Goal: Transaction & Acquisition: Purchase product/service

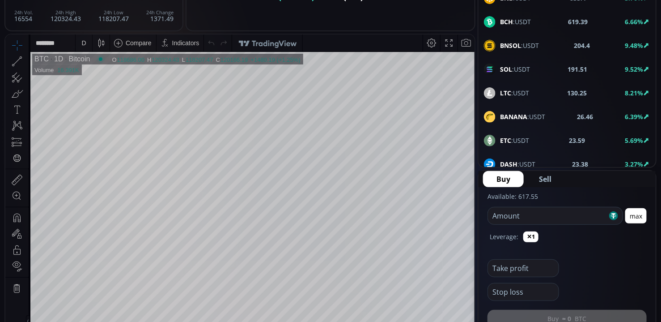
scroll to position [36, 0]
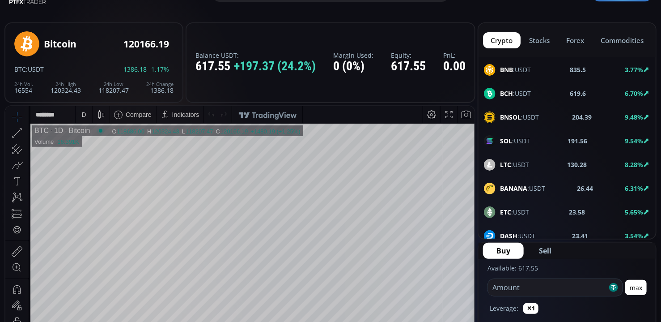
click at [537, 74] on div "BNB :USDT 835.5 3.77%" at bounding box center [567, 70] width 166 height 12
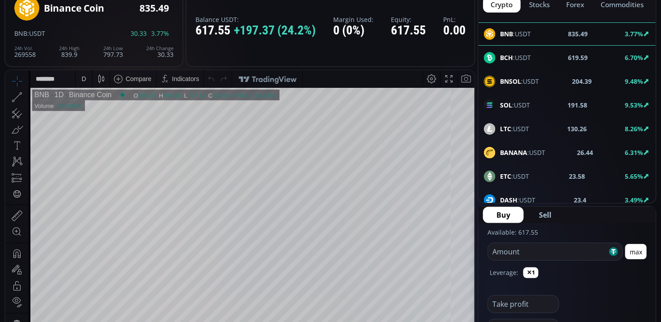
scroll to position [143, 0]
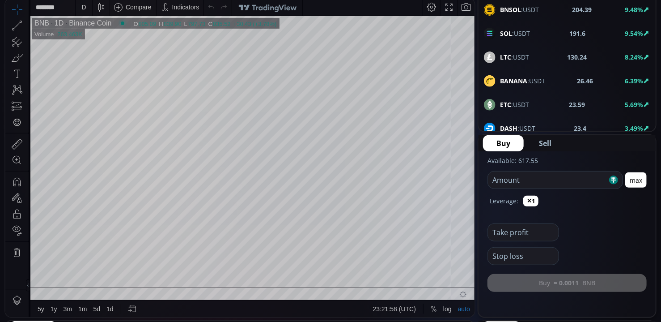
click at [83, 6] on div "D" at bounding box center [83, 7] width 4 height 7
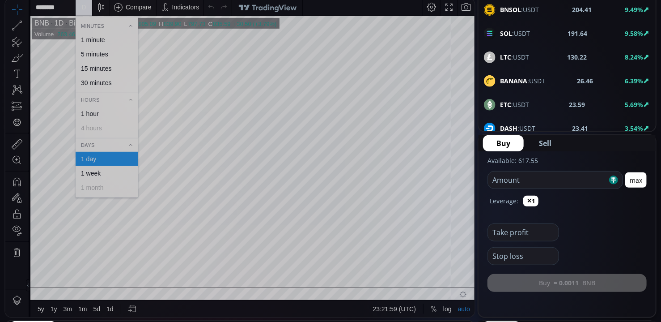
click at [98, 69] on div "15 minutes" at bounding box center [96, 68] width 30 height 7
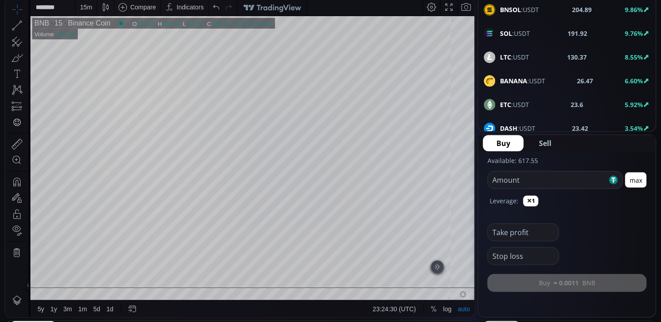
click at [546, 141] on span "Sell" at bounding box center [545, 143] width 13 height 11
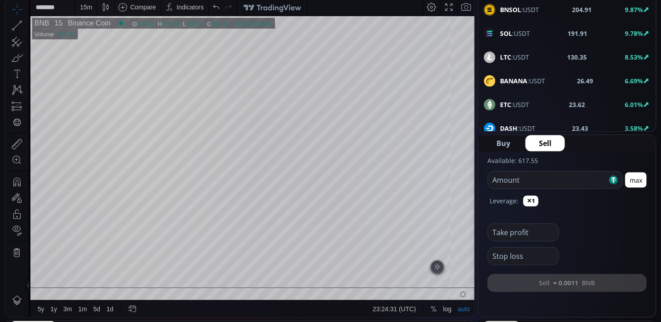
click at [641, 180] on button "max" at bounding box center [636, 179] width 21 height 15
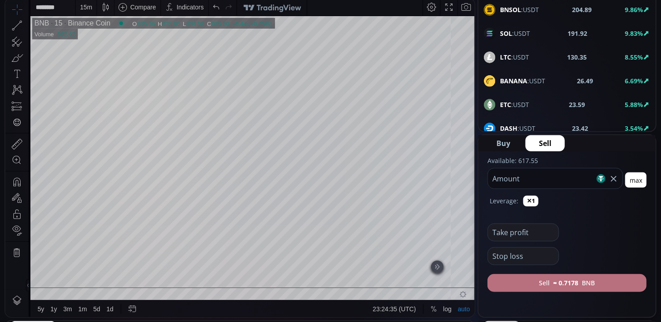
type input "***"
click at [601, 278] on button "Sell ≈ 0.7178 BNB" at bounding box center [567, 283] width 159 height 18
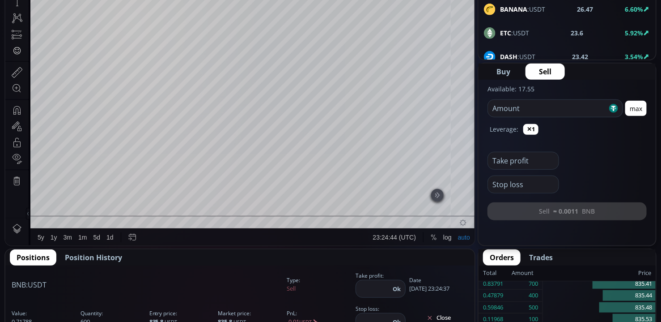
scroll to position [286, 0]
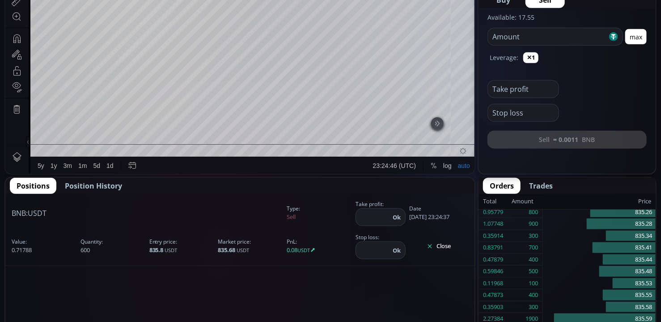
click at [450, 247] on button "Close" at bounding box center [439, 246] width 59 height 14
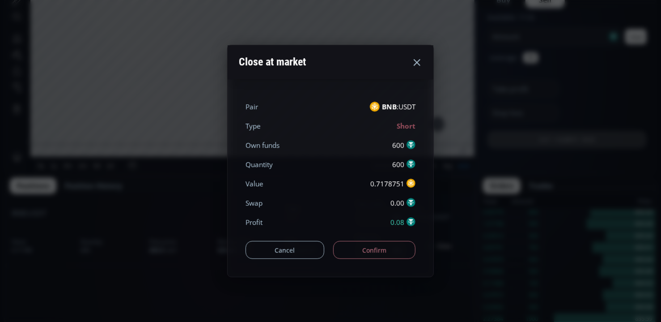
click at [380, 242] on button "Confirm" at bounding box center [374, 250] width 83 height 18
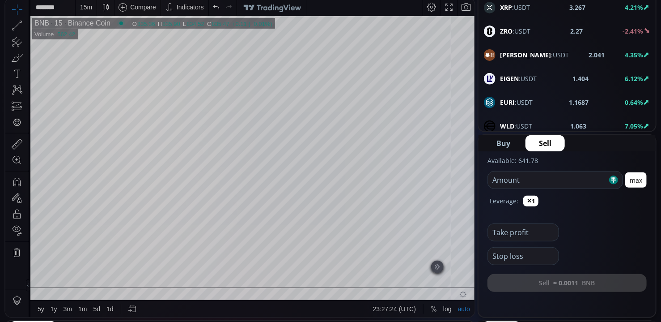
scroll to position [430, 0]
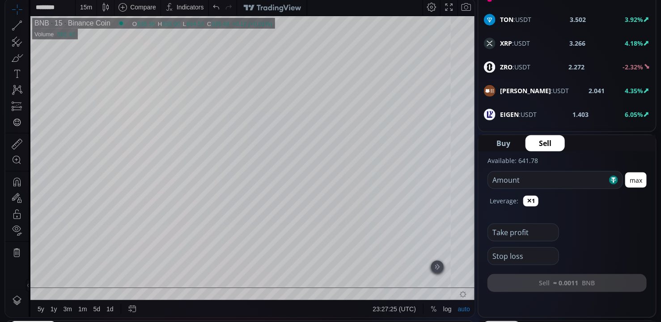
click at [524, 43] on span "XRP :USDT" at bounding box center [515, 42] width 30 height 9
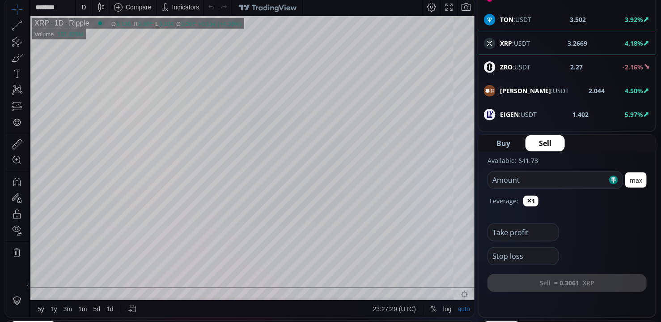
click at [81, 6] on div "D" at bounding box center [83, 7] width 4 height 7
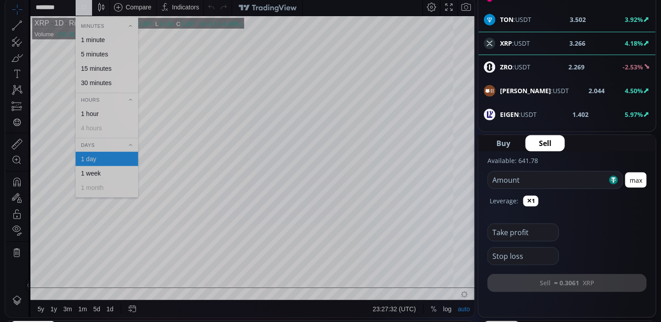
click at [106, 66] on div "15 minutes" at bounding box center [96, 68] width 30 height 7
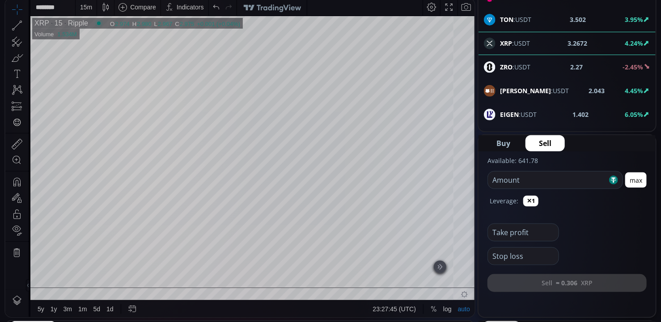
click at [475, 161] on html "Date Range 5y 1y 3m 1m 5d 1d 23:27:45 (UTC) log auto XRP 15 Ripple O 2.974 H 2.…" at bounding box center [239, 158] width 469 height 319
click at [475, 182] on html "Date Range 5y 1y 3m 1m 5d 1d 23:27:46 (UTC) log auto XRP 15 Ripple O 3.000 H 3.…" at bounding box center [239, 158] width 469 height 319
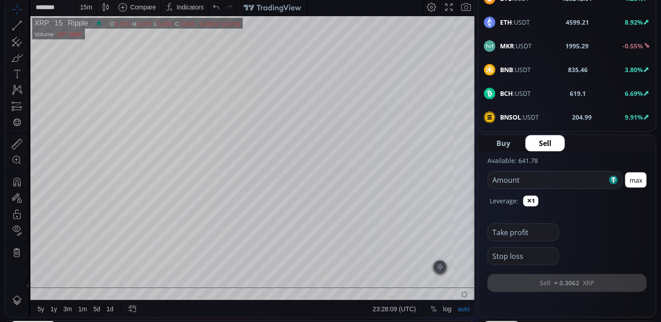
click at [529, 18] on span "ETH :USDT" at bounding box center [515, 21] width 30 height 9
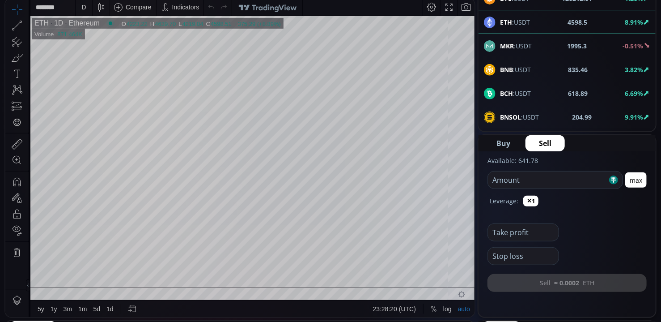
click at [87, 6] on div "D" at bounding box center [84, 7] width 8 height 17
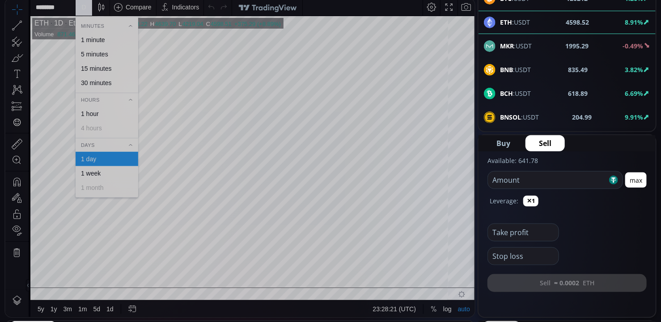
click at [94, 52] on div "5 minutes" at bounding box center [94, 54] width 27 height 7
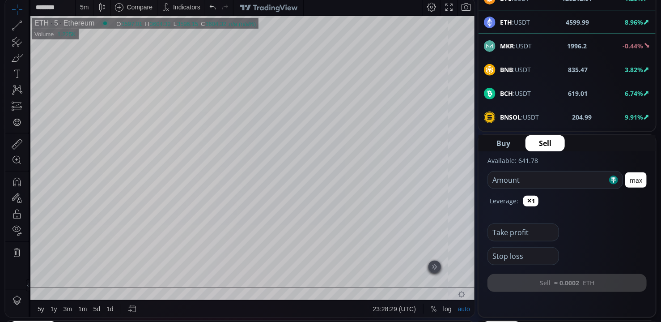
click at [475, 114] on html "Date Range 5y 1y 3m 1m 5d 1d 23:28:29 (UTC) log auto ETH 5 Ethereum O 3597.01 H…" at bounding box center [239, 158] width 469 height 319
click at [638, 183] on button "max" at bounding box center [636, 179] width 21 height 15
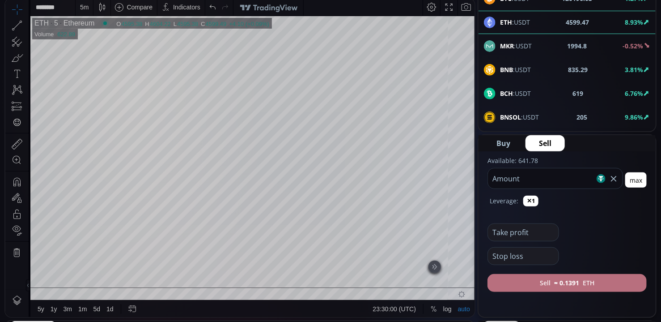
type input "***"
click at [598, 286] on button "Sell ≈ 0.1391 ETH" at bounding box center [567, 283] width 159 height 18
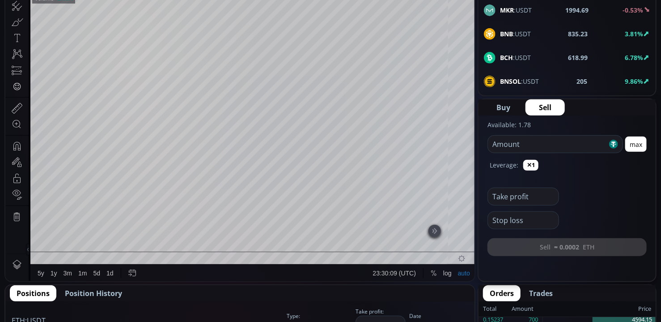
scroll to position [251, 0]
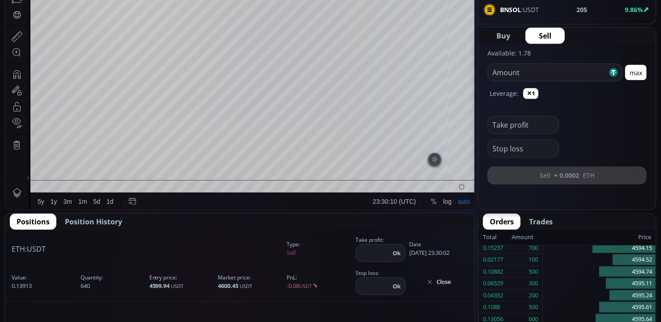
click at [444, 284] on button "Close" at bounding box center [439, 282] width 59 height 14
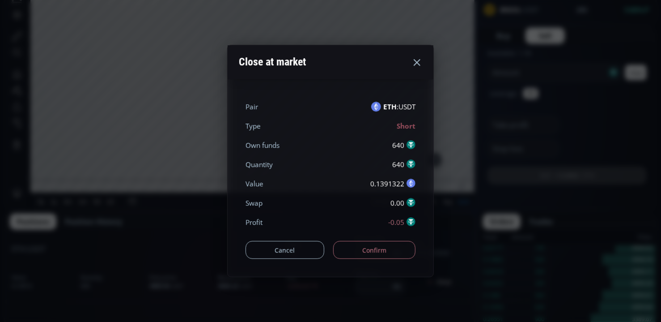
click at [365, 250] on button "Confirm" at bounding box center [374, 250] width 83 height 18
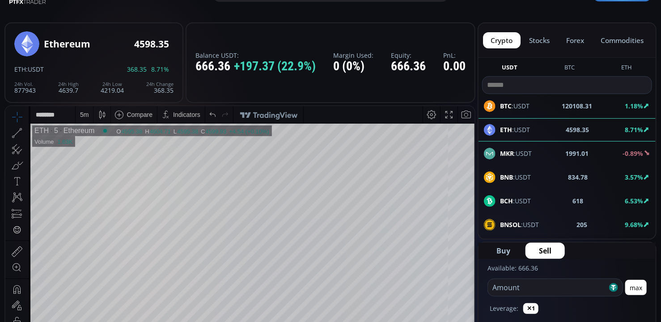
scroll to position [107, 0]
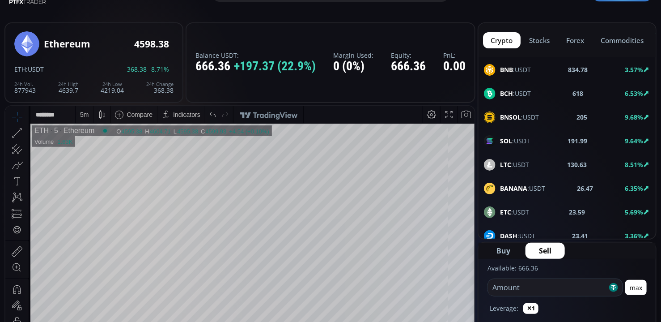
click at [510, 145] on div "SOL :USDT" at bounding box center [507, 141] width 46 height 12
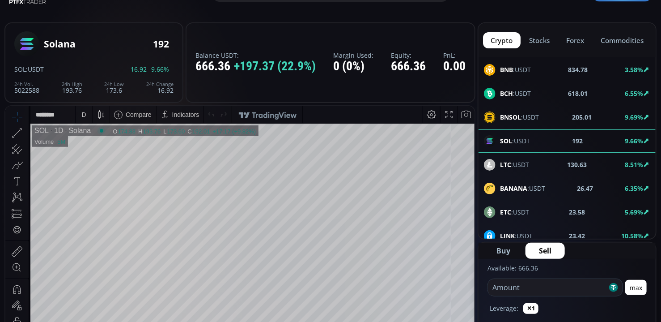
click at [86, 114] on div "D" at bounding box center [84, 114] width 8 height 17
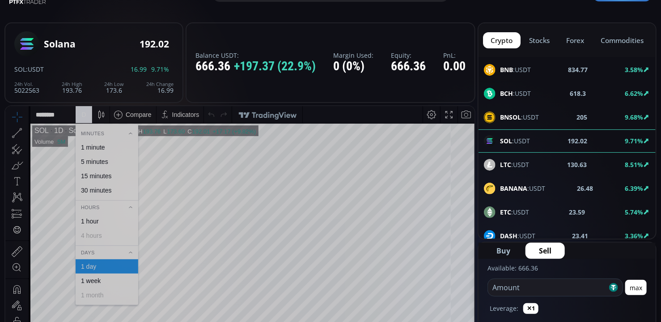
click at [99, 162] on div "5 minutes" at bounding box center [94, 161] width 27 height 7
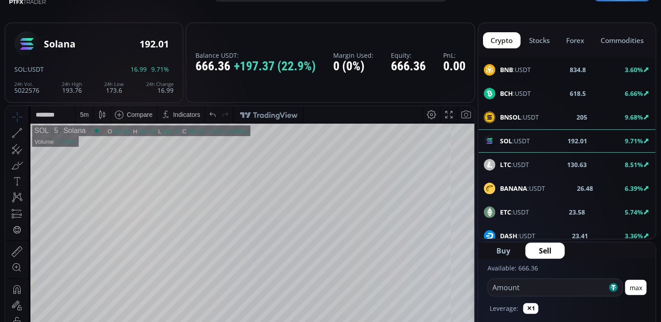
scroll to position [143, 0]
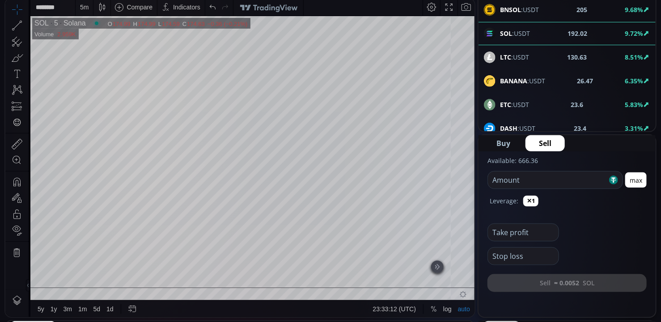
click at [475, 145] on html "Date Range 5y 1y 3m 1m 5d 1d 23:33:12 (UTC) log auto SOL 5 Solana O 174.99 H 17…" at bounding box center [239, 158] width 469 height 319
click at [475, 131] on html "Date Range 5y 1y 3m 1m 5d 1d 23:33:13 (UTC) log auto SOL 5 Solana O 176.22 H 17…" at bounding box center [239, 158] width 469 height 319
click at [475, 144] on html "Date Range 5y 1y 3m 1m 5d 1d 23:33:14 (UTC) log auto SOL 5 Solana O 183.15 H 18…" at bounding box center [239, 158] width 469 height 319
click at [475, 165] on html "Date Range 5y 1y 3m 1m 5d 1d 23:33:28 (UTC) log auto SOL 5 Solana O 177.50 H 17…" at bounding box center [239, 158] width 469 height 319
click at [475, 145] on html "Date Range 5y 1y 3m 1m 5d 1d 23:33:47 (UTC) log auto SOL 5 Solana O 164.92 H 16…" at bounding box center [239, 158] width 469 height 319
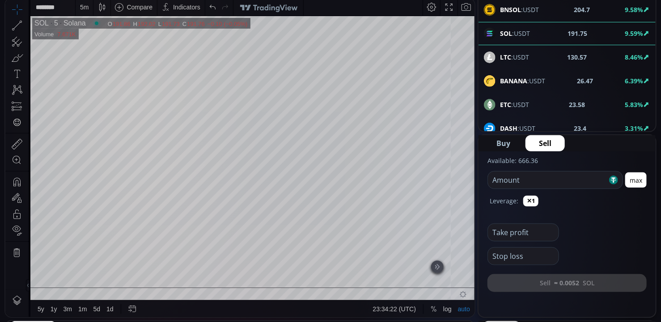
click at [85, 9] on div "5 m" at bounding box center [84, 7] width 9 height 7
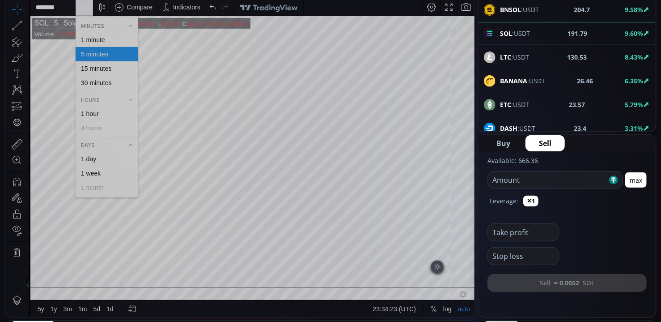
click at [90, 69] on div "15 minutes" at bounding box center [96, 68] width 30 height 7
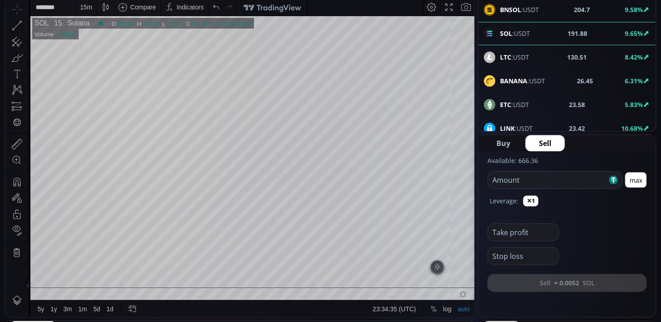
click at [5, 218] on html "Date Range 5y 1y 3m 1m 5d 1d 23:34:35 (UTC) log auto SOL 15 Solana O 191.86 H 1…" at bounding box center [239, 158] width 469 height 319
click at [295, 266] on div at bounding box center [291, 266] width 13 height 13
click at [644, 180] on button "max" at bounding box center [636, 179] width 21 height 15
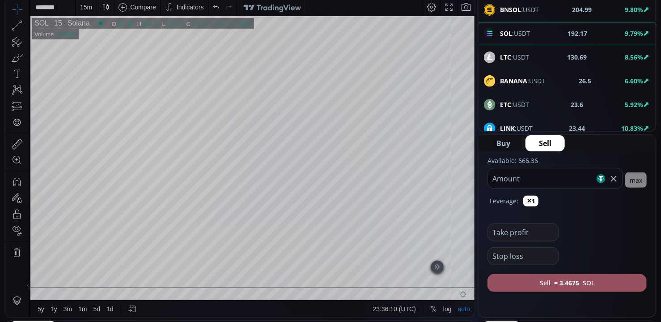
drag, startPoint x: 533, startPoint y: 179, endPoint x: 487, endPoint y: 177, distance: 46.2
click at [488, 177] on fieldset "****** Amount" at bounding box center [556, 178] width 136 height 21
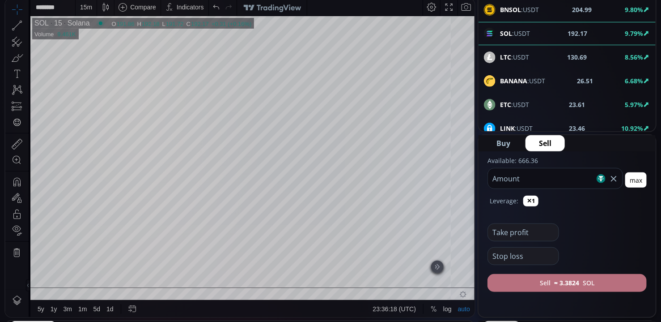
type input "***"
click at [587, 282] on button "Sell ≈ 3.3824 SOL" at bounding box center [567, 283] width 159 height 18
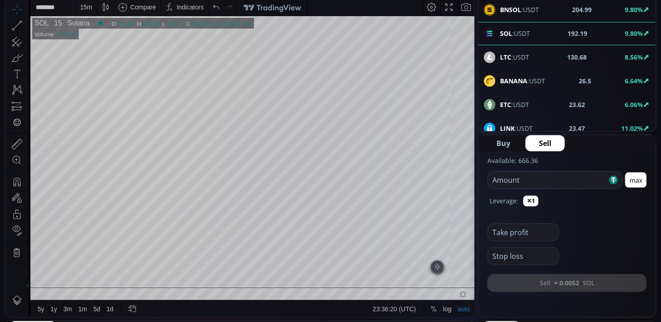
scroll to position [251, 0]
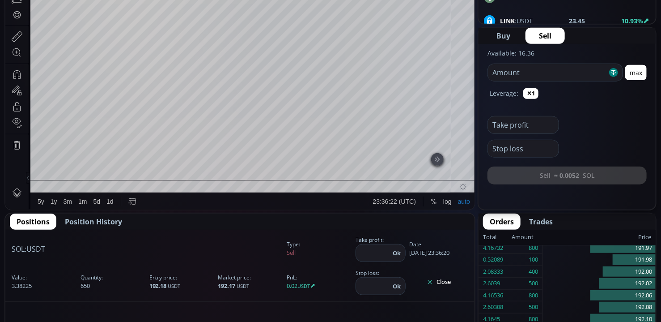
click at [450, 286] on button "Close" at bounding box center [439, 282] width 59 height 14
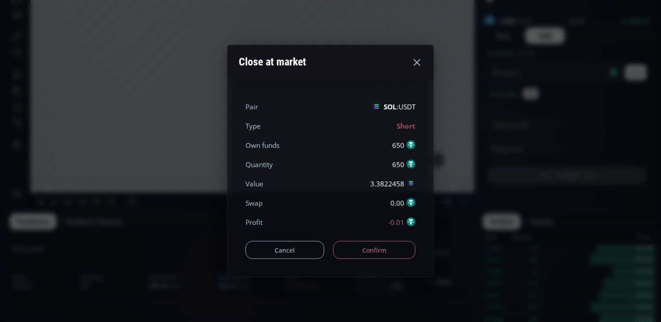
click at [353, 248] on button "Confirm" at bounding box center [374, 250] width 83 height 18
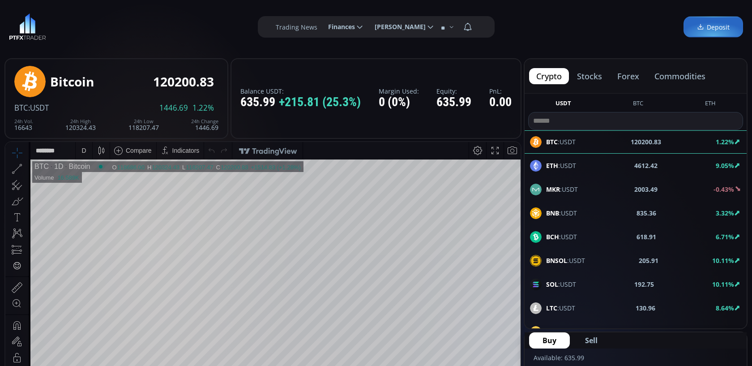
scroll to position [40, 0]
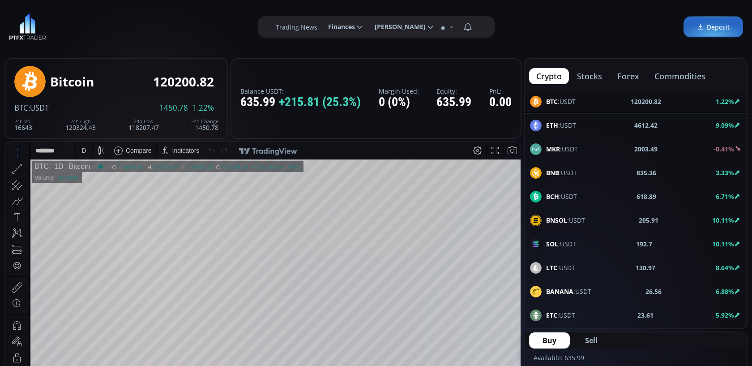
click at [575, 197] on span "BCH :USDT" at bounding box center [561, 196] width 31 height 9
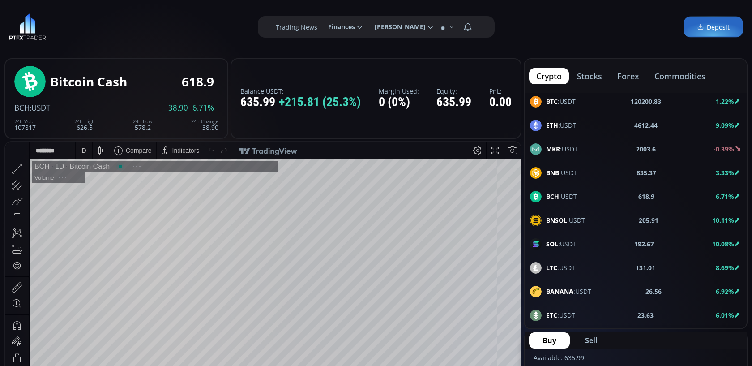
scroll to position [123, 0]
click at [83, 151] on div "D" at bounding box center [83, 150] width 4 height 7
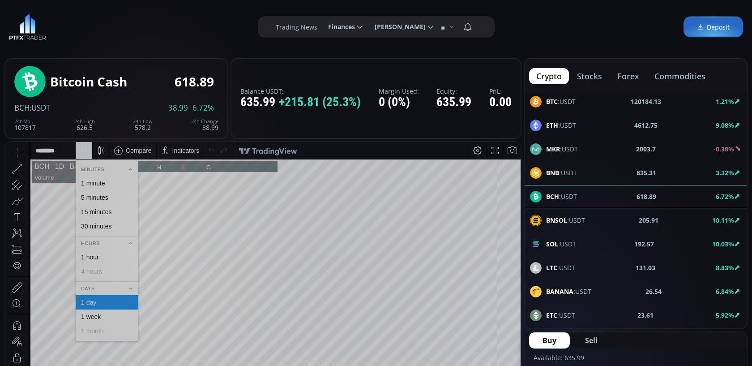
click at [117, 211] on div "15 minutes" at bounding box center [106, 211] width 55 height 7
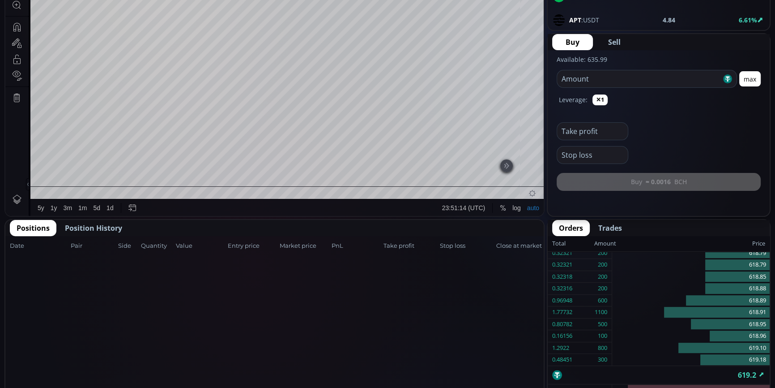
scroll to position [217, 0]
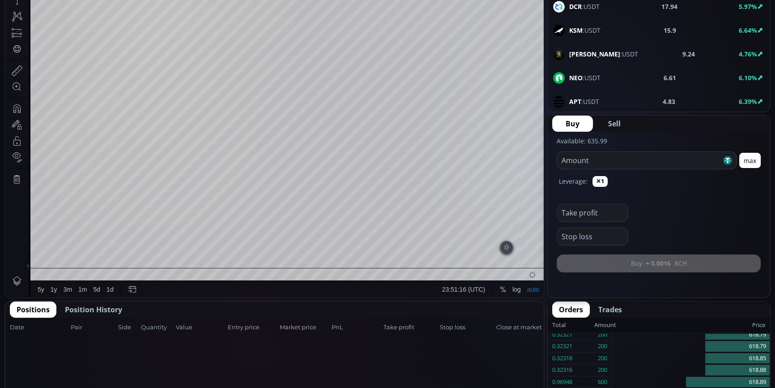
click at [597, 158] on input "number" at bounding box center [639, 160] width 164 height 17
click at [661, 161] on button "max" at bounding box center [749, 160] width 21 height 15
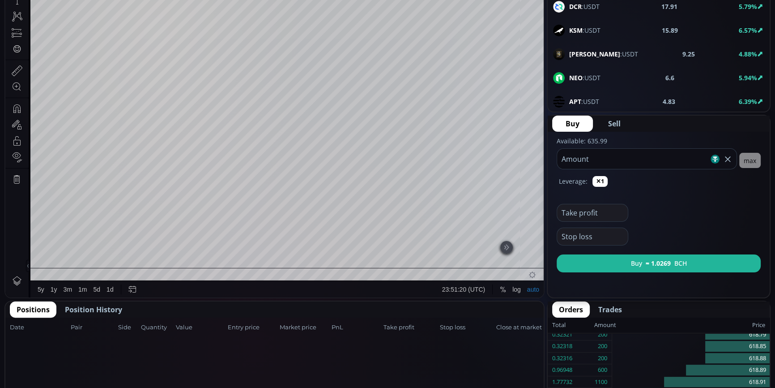
drag, startPoint x: 627, startPoint y: 163, endPoint x: 550, endPoint y: 164, distance: 77.0
click at [550, 164] on form "Available: 635.99 ****** Amount max Leverage: ✕1 Take profit Stop loss Buy ≈ 1.…" at bounding box center [659, 206] width 222 height 148
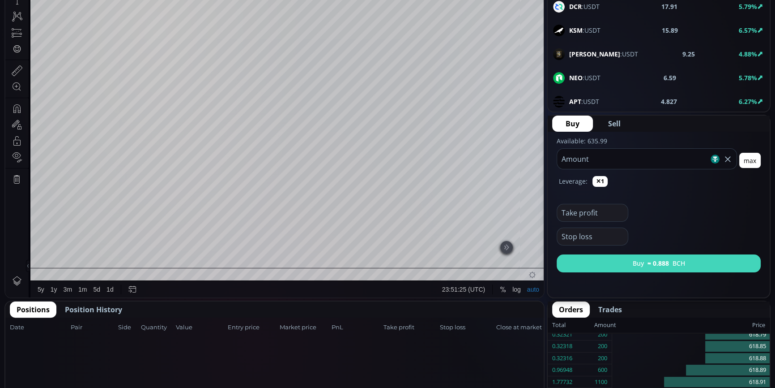
type input "***"
click at [660, 266] on b "≈ 0.888" at bounding box center [658, 262] width 21 height 9
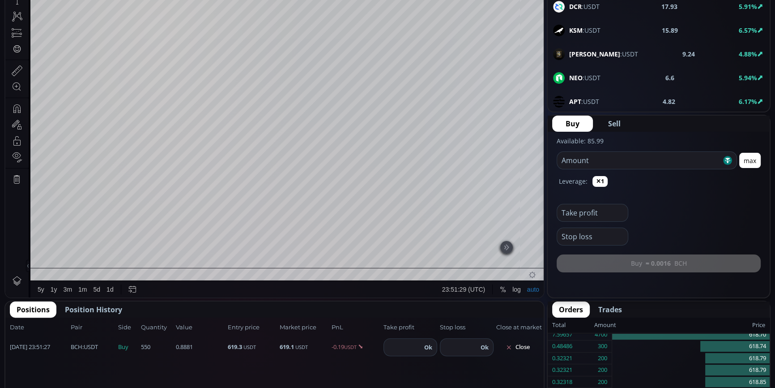
click at [527, 321] on button "Close" at bounding box center [517, 347] width 43 height 14
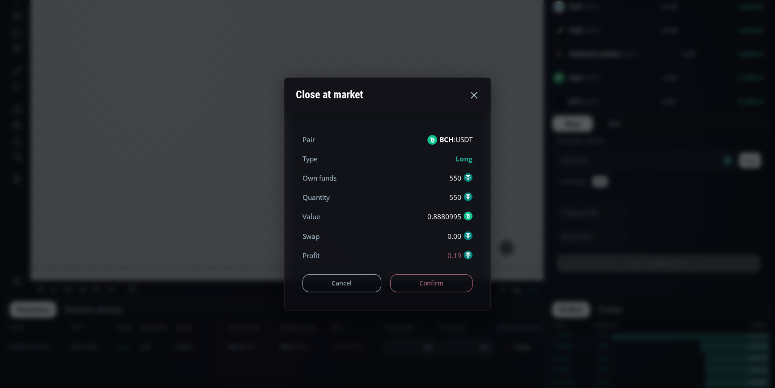
click at [434, 282] on button "Confirm" at bounding box center [431, 283] width 83 height 18
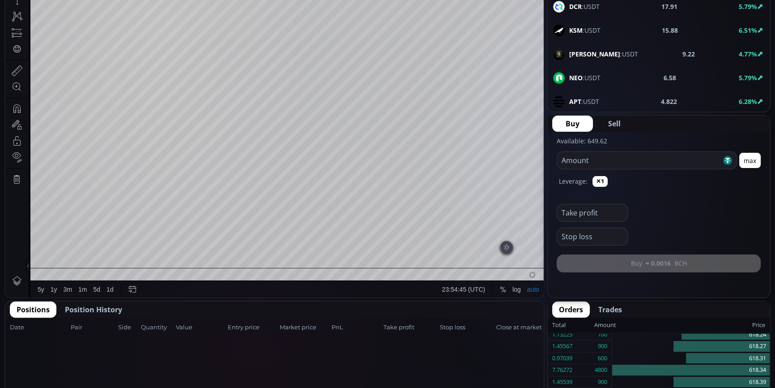
click at [661, 160] on button "max" at bounding box center [749, 160] width 21 height 15
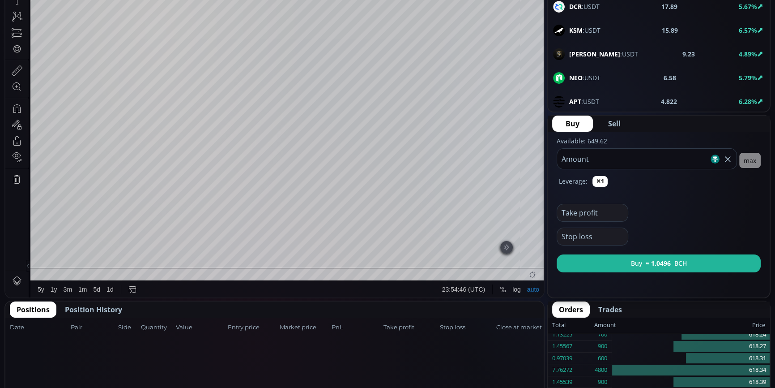
drag, startPoint x: 685, startPoint y: 160, endPoint x: 563, endPoint y: 166, distance: 122.3
click at [563, 166] on input "******" at bounding box center [633, 159] width 152 height 20
type input "***"
click at [613, 122] on span "Sell" at bounding box center [614, 123] width 13 height 11
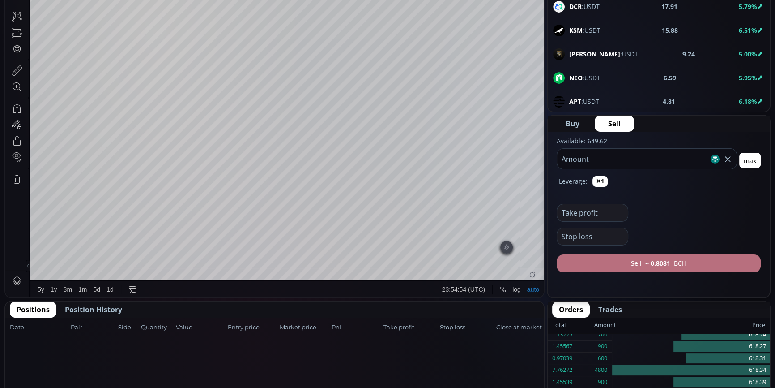
click at [642, 267] on button "Sell ≈ 0.8081 BCH" at bounding box center [659, 263] width 204 height 18
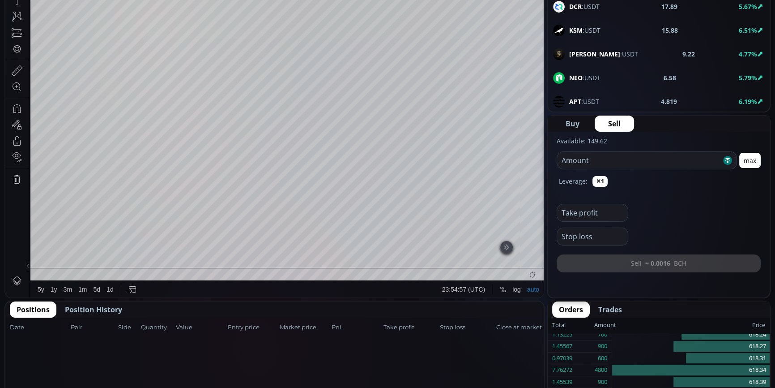
scroll to position [298, 0]
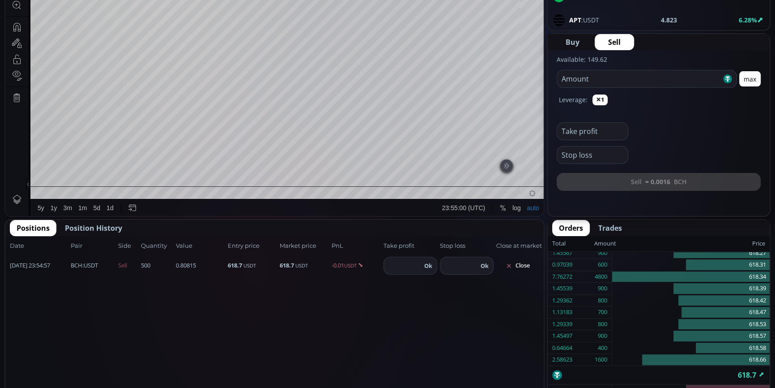
click at [529, 264] on button "Close" at bounding box center [517, 265] width 43 height 14
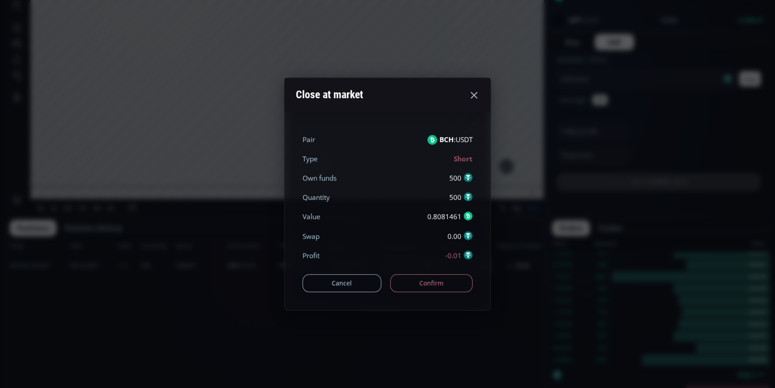
click at [431, 281] on button "Confirm" at bounding box center [431, 283] width 83 height 18
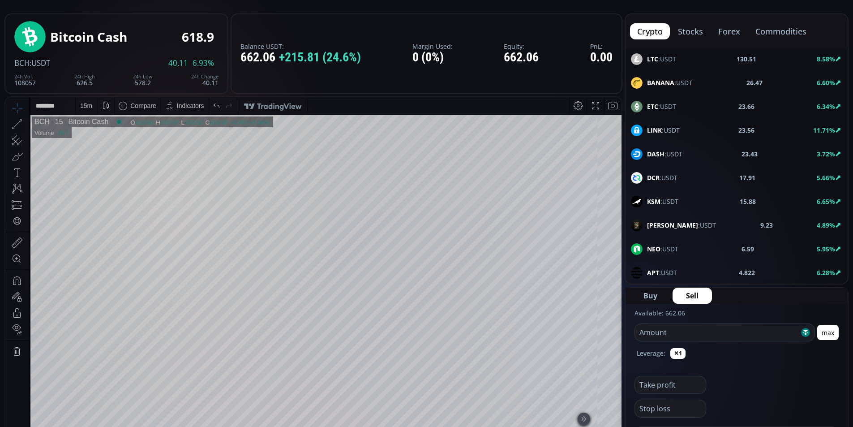
scroll to position [134, 0]
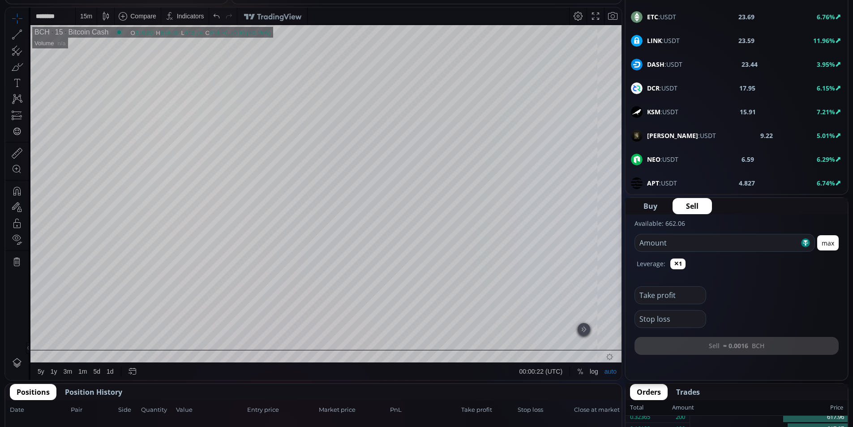
click at [661, 242] on button "max" at bounding box center [827, 242] width 21 height 15
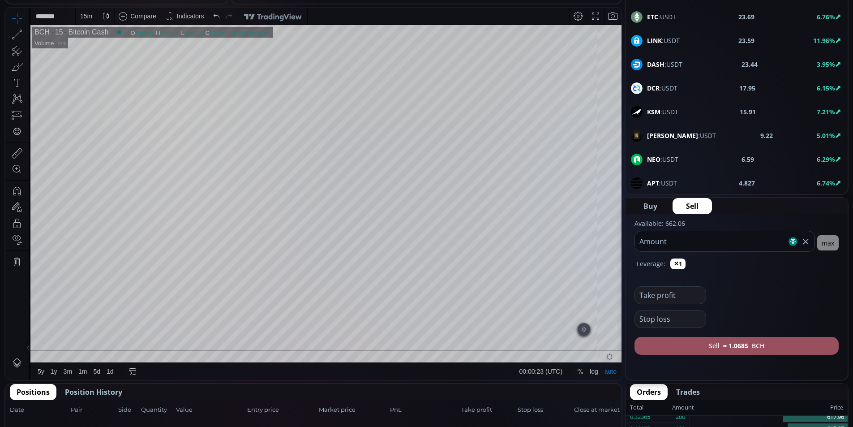
click at [661, 243] on input "******" at bounding box center [711, 241] width 152 height 20
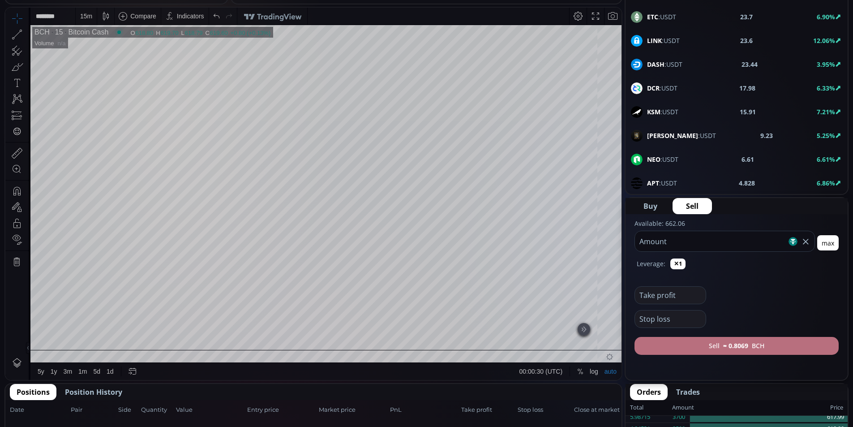
type input "***"
click at [661, 321] on button "Sell ≈ 0.8069 BCH" at bounding box center [736, 346] width 204 height 18
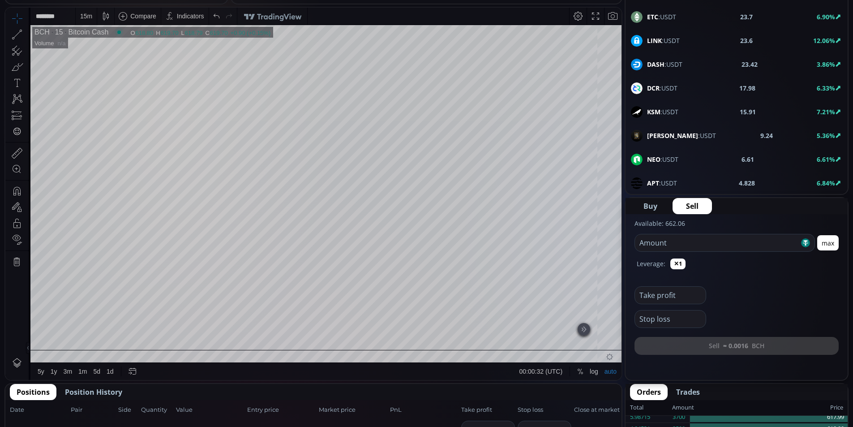
scroll to position [224, 0]
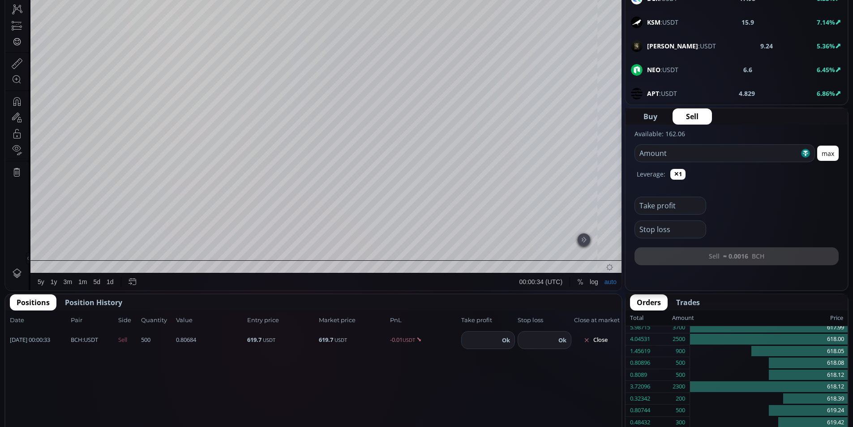
click at [609, 321] on button "Close" at bounding box center [595, 340] width 43 height 14
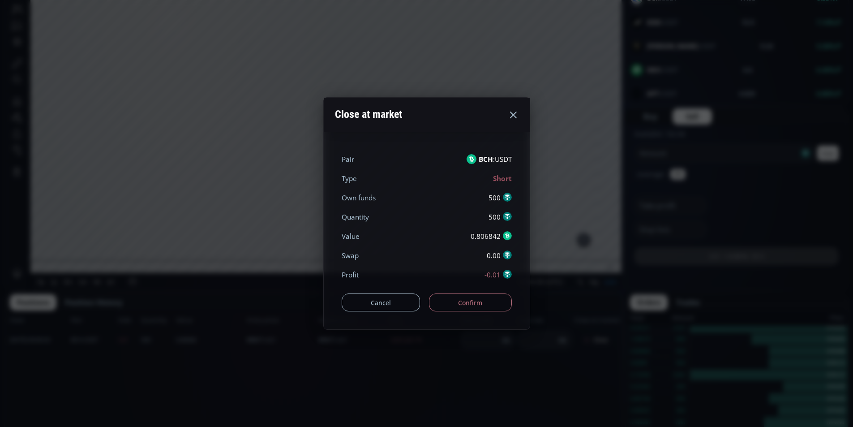
click at [486, 303] on button "Confirm" at bounding box center [470, 302] width 83 height 18
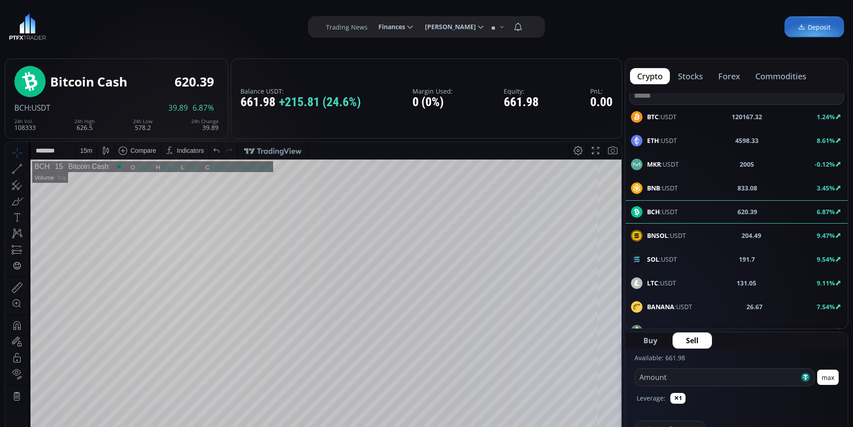
scroll to position [0, 0]
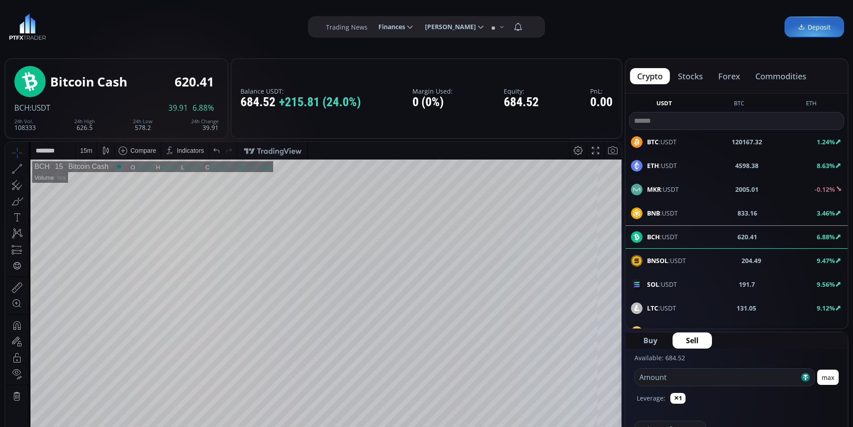
click at [661, 154] on div "BTC :USDT 120167.32 1.24%" at bounding box center [736, 165] width 222 height 23
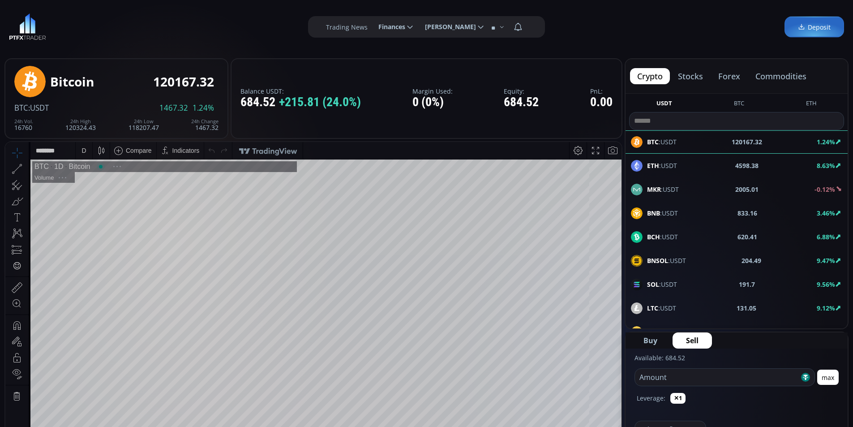
scroll to position [124, 0]
click at [80, 151] on div "D" at bounding box center [84, 150] width 8 height 17
click at [97, 212] on div "15 minutes" at bounding box center [96, 211] width 30 height 7
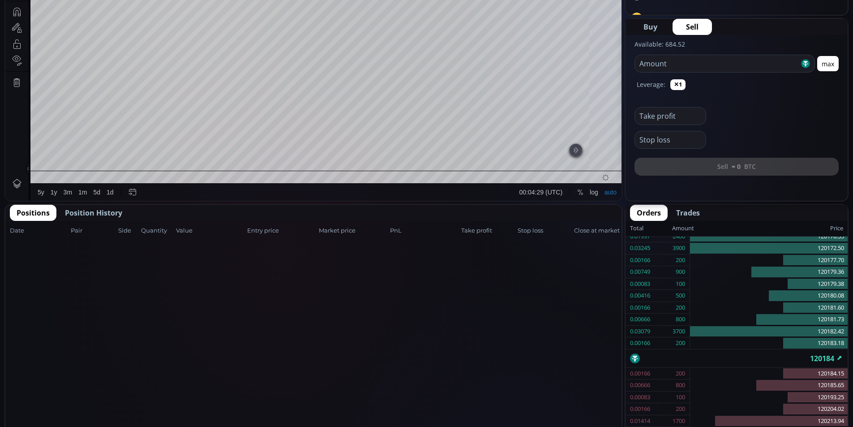
scroll to position [224, 0]
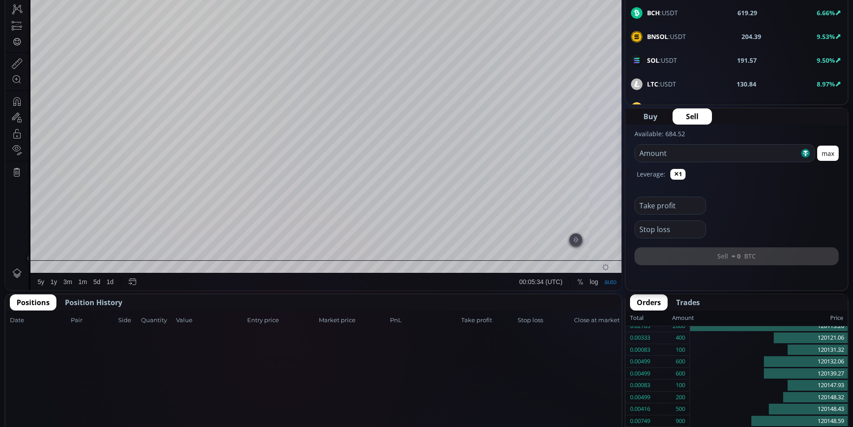
click at [661, 154] on button "max" at bounding box center [827, 152] width 21 height 15
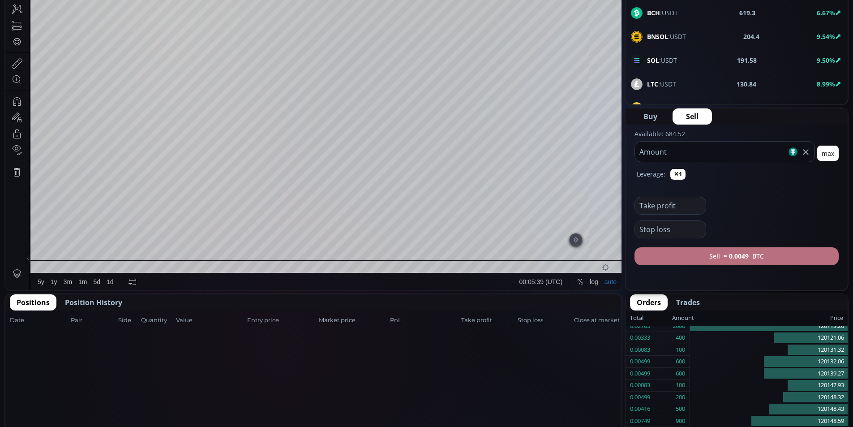
type input "***"
click at [661, 254] on button "Sell ≈ 0.0049 BTC" at bounding box center [736, 256] width 204 height 18
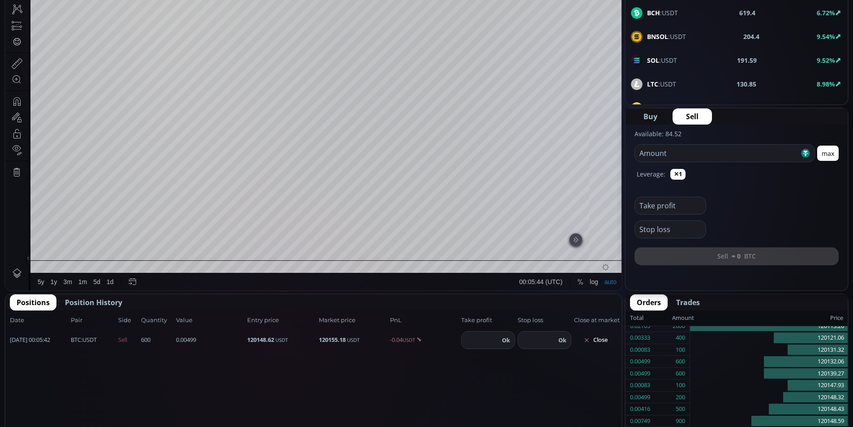
click at [600, 321] on button "Close" at bounding box center [595, 340] width 43 height 14
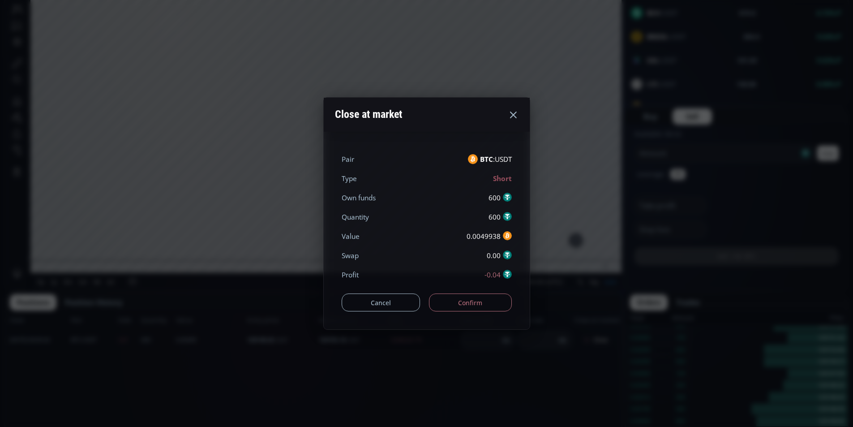
click at [457, 307] on button "Confirm" at bounding box center [470, 302] width 83 height 18
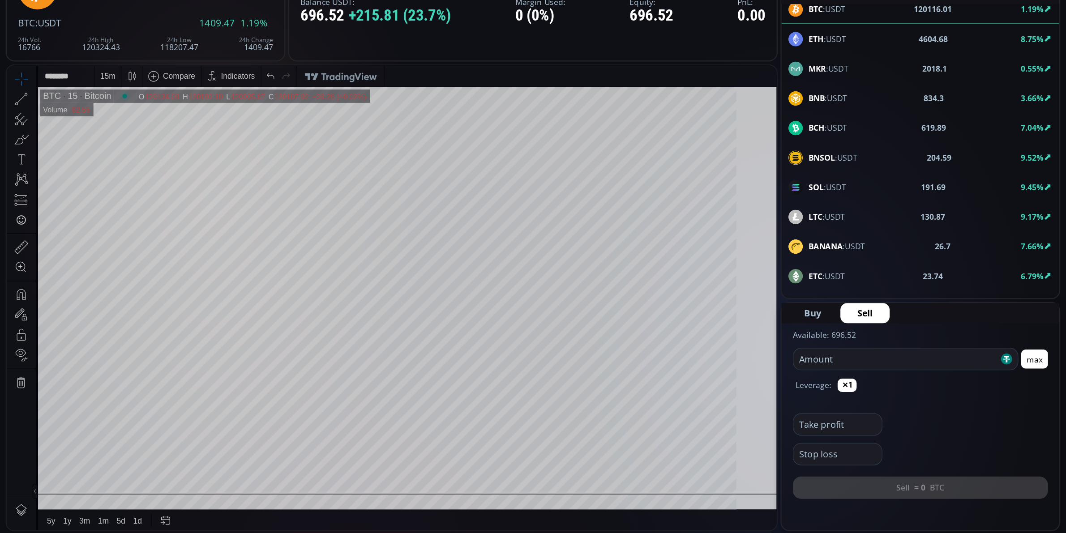
scroll to position [45, 0]
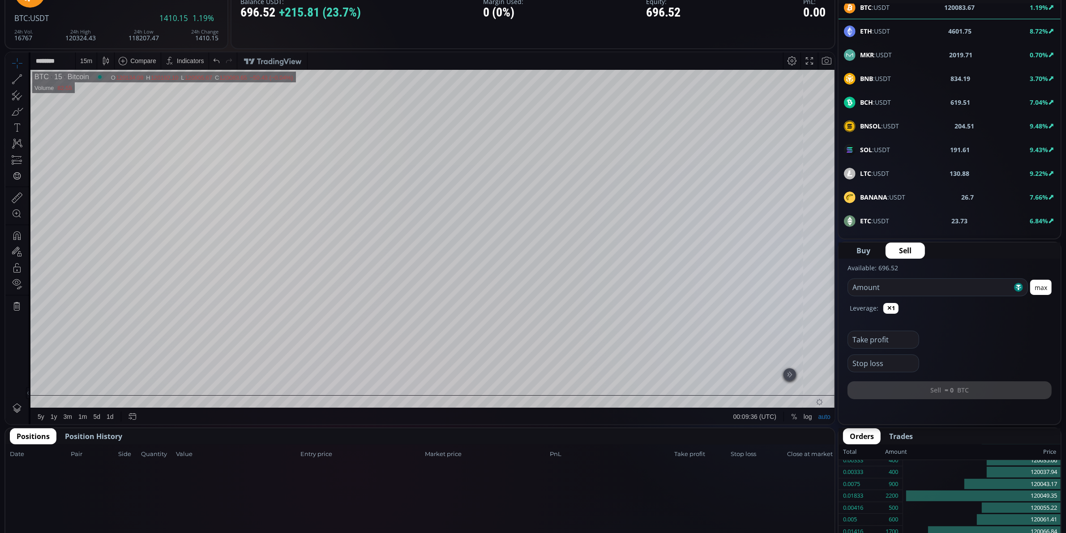
click at [5, 299] on html "Date Range 5y 1y 3m 1m 5d 1d 00:09:36 (UTC) log auto BTC 15 Bitcoin O 120134.09…" at bounding box center [419, 238] width 829 height 373
click at [5, 313] on html "Date Range 5y 1y 3m 1m 5d 1d 00:09:43 (UTC) log auto BTC 15 Bitcoin O 120134.09…" at bounding box center [419, 238] width 829 height 373
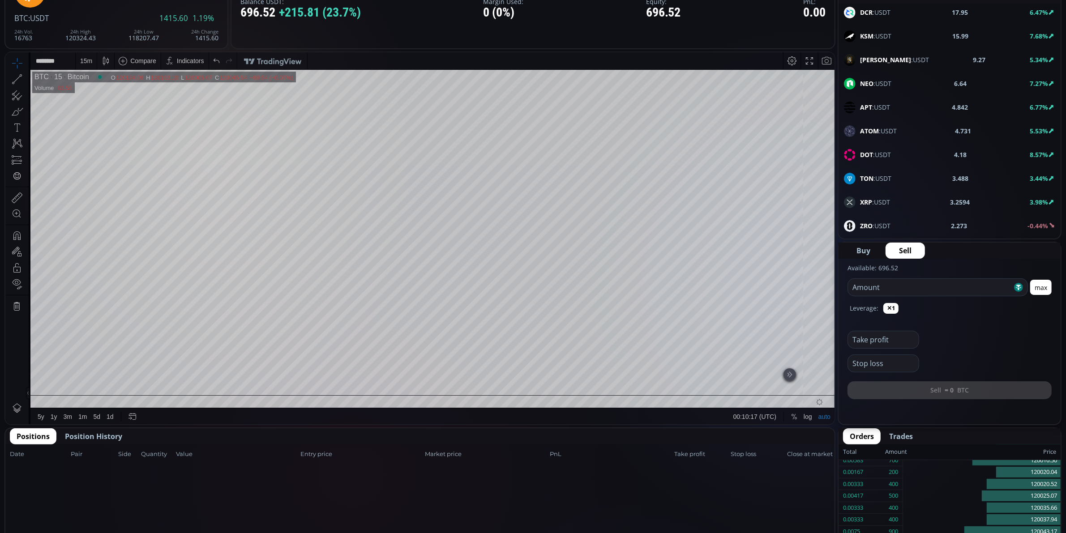
scroll to position [380, 0]
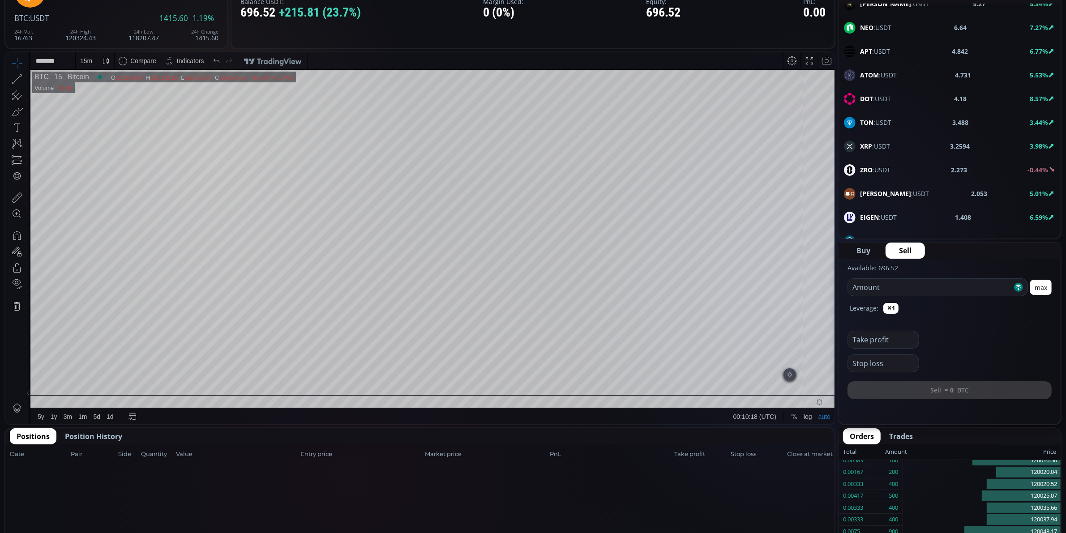
click at [661, 158] on div "XRP :USDT 3.2594 3.98%" at bounding box center [949, 169] width 222 height 23
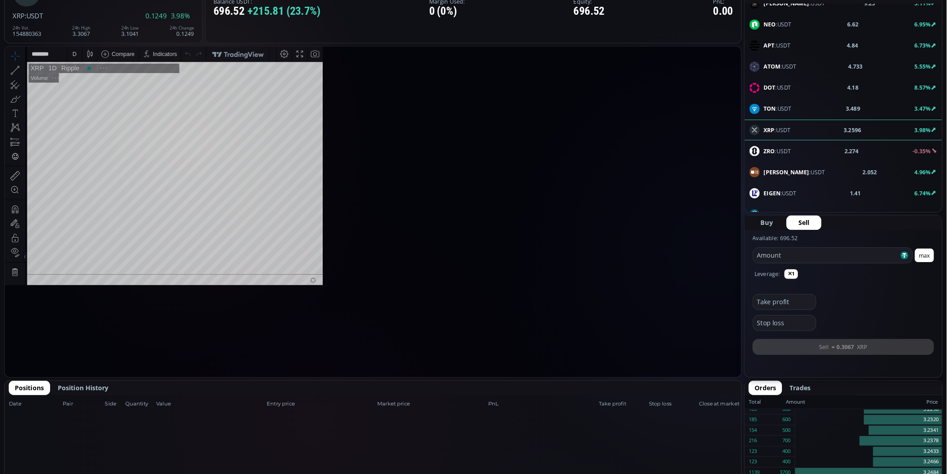
scroll to position [126, 0]
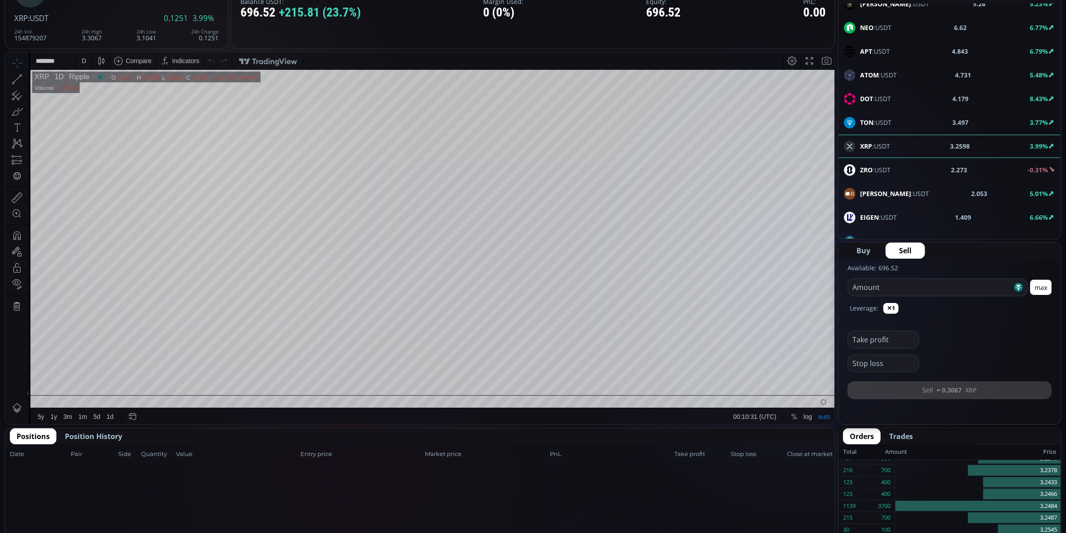
click at [84, 63] on div "D" at bounding box center [83, 60] width 4 height 7
click at [109, 118] on div "15 minutes" at bounding box center [96, 121] width 30 height 7
click at [661, 261] on html "Date Range 5y 1y 3m 1m 5d 1d 00:10:46 (UTC) log auto XRP 15 Ripple O 3.1772 H 3…" at bounding box center [419, 238] width 829 height 373
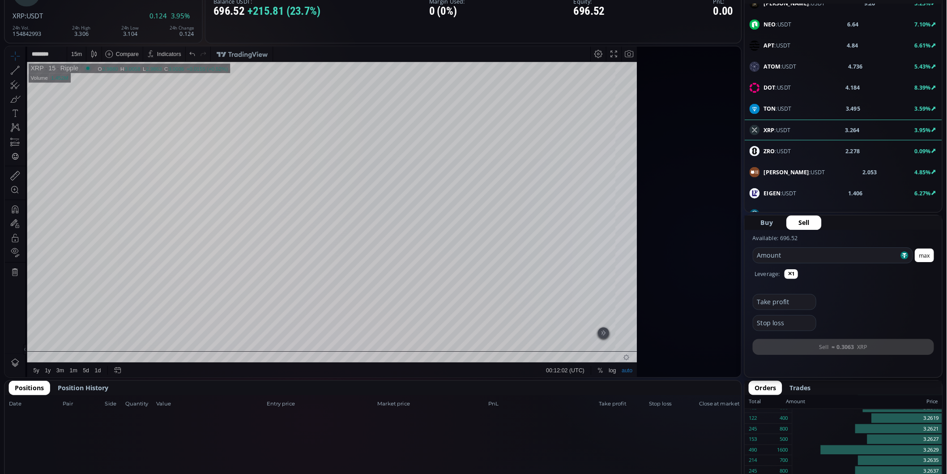
scroll to position [380, 0]
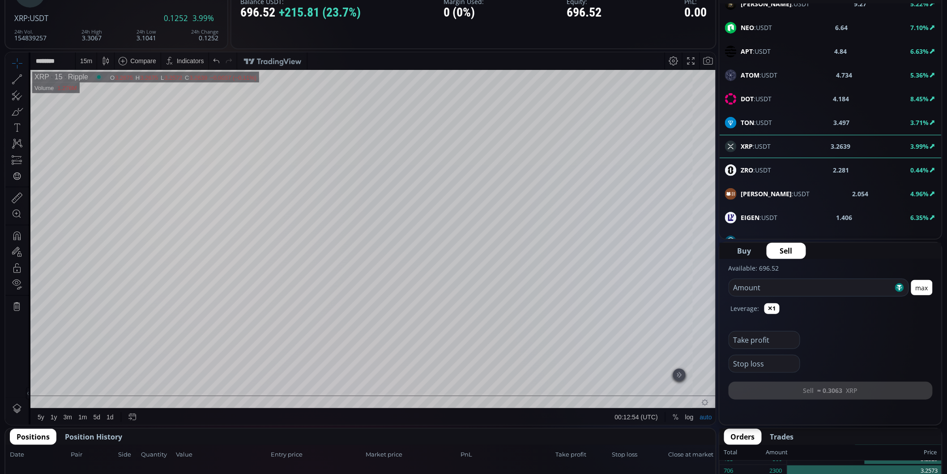
click at [661, 254] on span "Buy" at bounding box center [745, 250] width 14 height 11
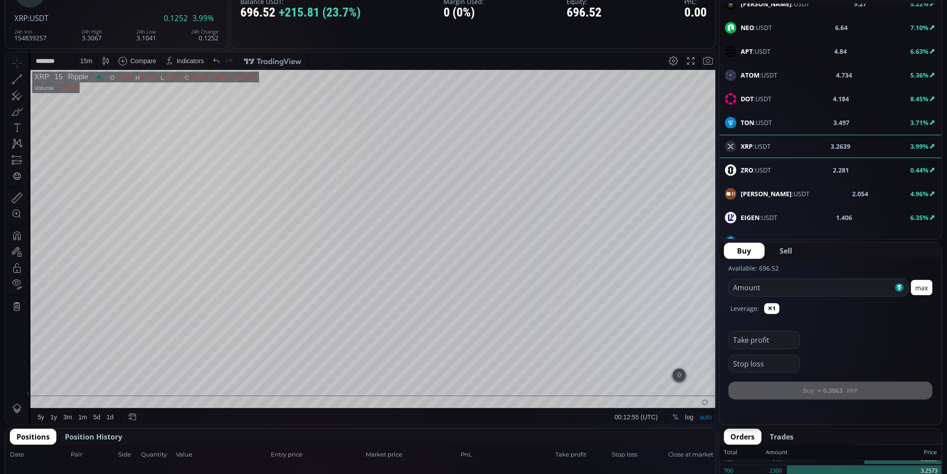
click at [661, 286] on button "max" at bounding box center [921, 287] width 21 height 15
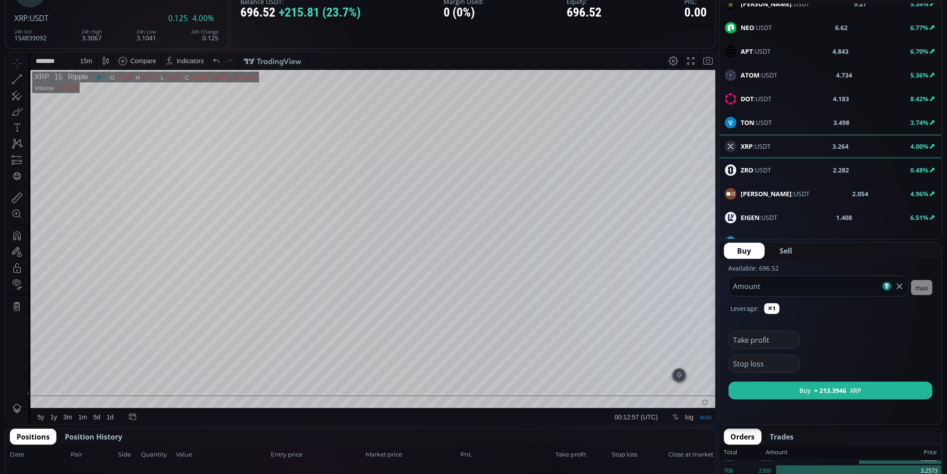
drag, startPoint x: 783, startPoint y: 288, endPoint x: 728, endPoint y: 291, distance: 55.6
click at [661, 291] on form "Available: 696.52 ****** Amount max Leverage: ✕1 Take profit Stop loss Buy ≈ 21…" at bounding box center [831, 333] width 222 height 148
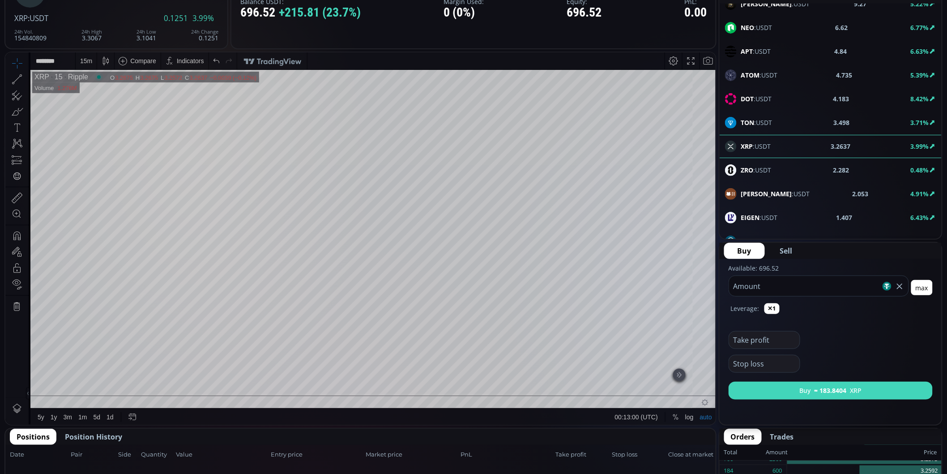
type input "***"
click at [661, 321] on button "Buy ≈ 183.8404 XRP" at bounding box center [831, 390] width 204 height 18
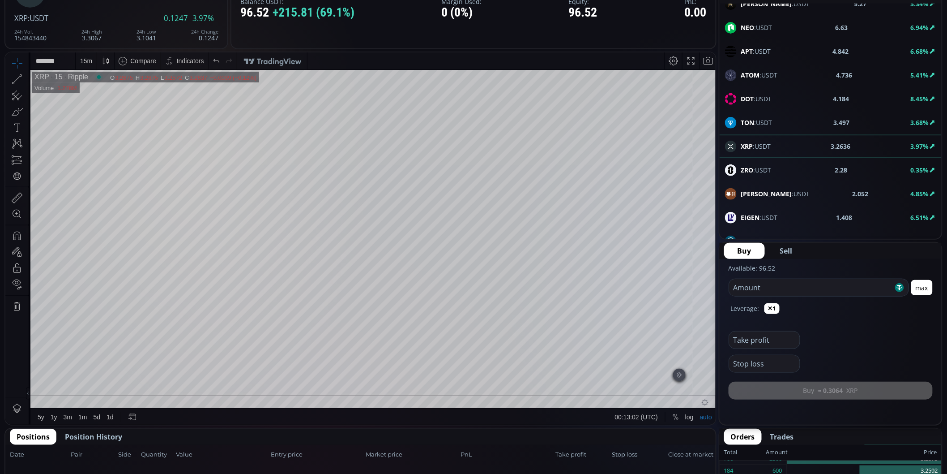
scroll to position [189, 0]
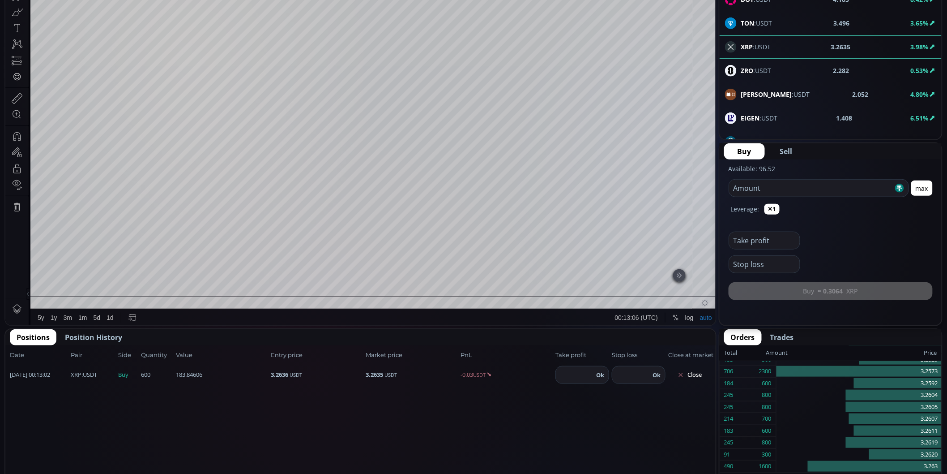
click at [661, 321] on button "Close" at bounding box center [689, 374] width 43 height 14
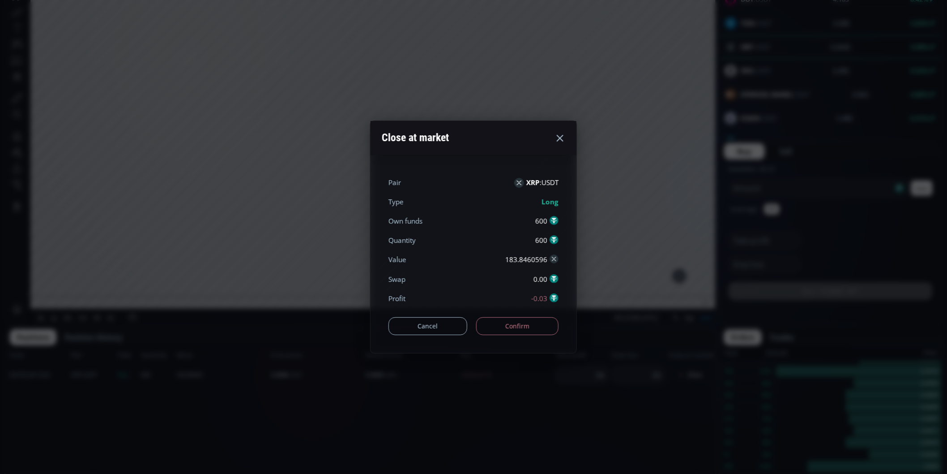
click at [533, 321] on button "Confirm" at bounding box center [517, 326] width 83 height 18
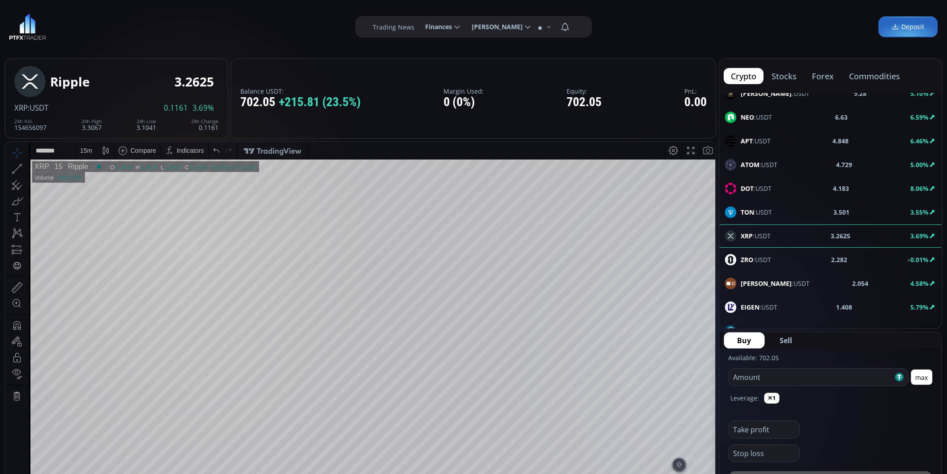
scroll to position [99, 0]
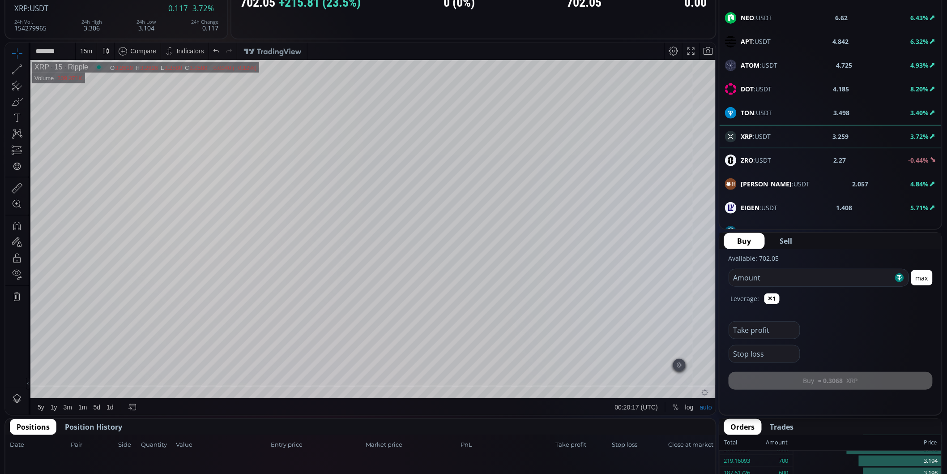
click at [661, 240] on span "Sell" at bounding box center [786, 240] width 13 height 11
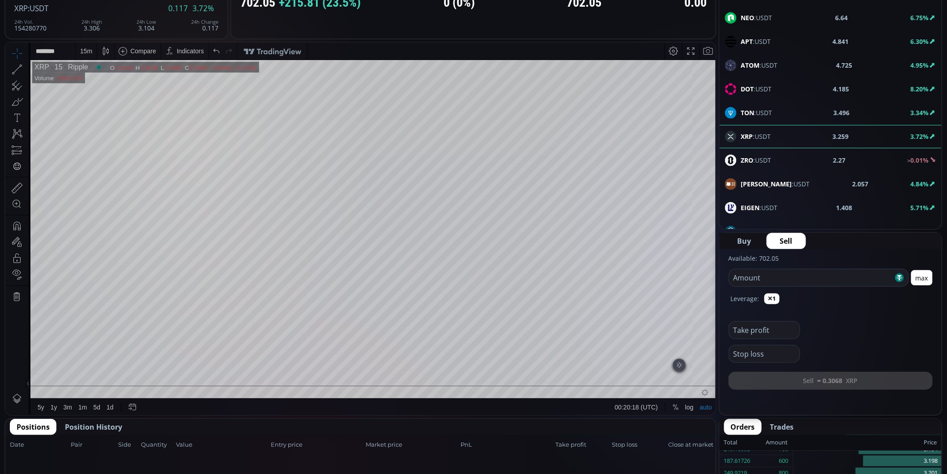
click at [661, 279] on input "number" at bounding box center [811, 277] width 164 height 17
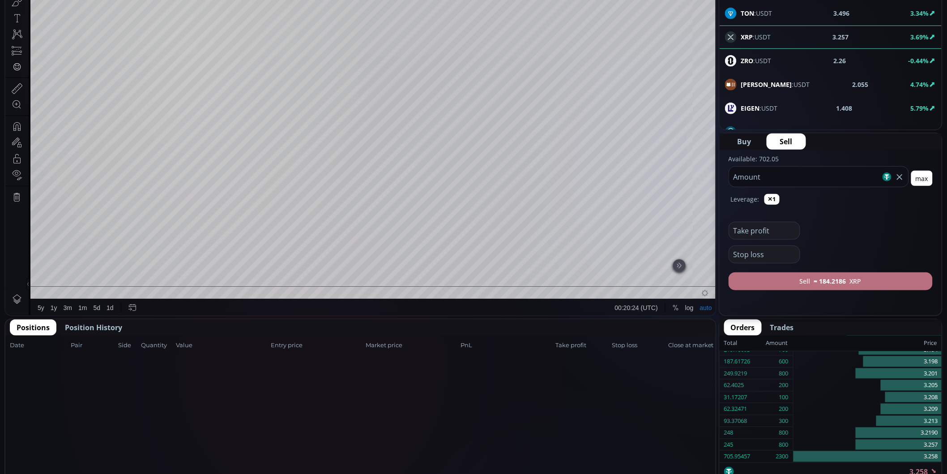
type input "***"
click at [852, 275] on button "Sell ≈ 184.2186 XRP" at bounding box center [831, 281] width 204 height 18
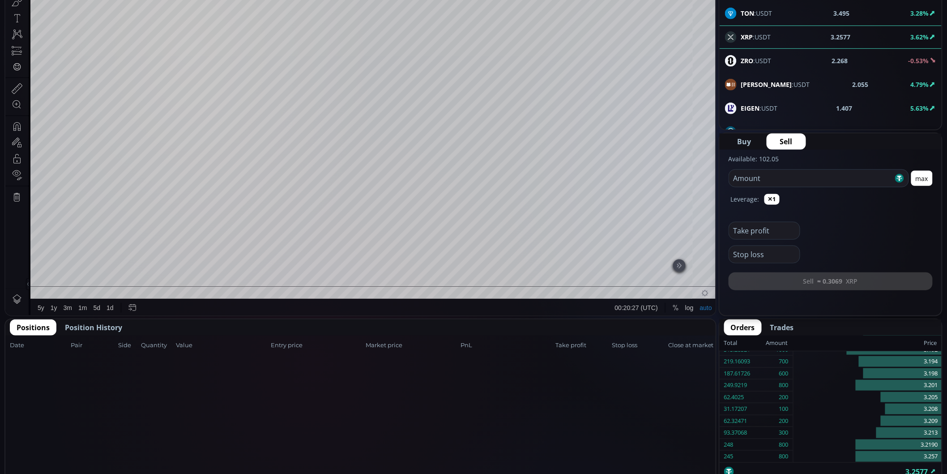
scroll to position [298, 0]
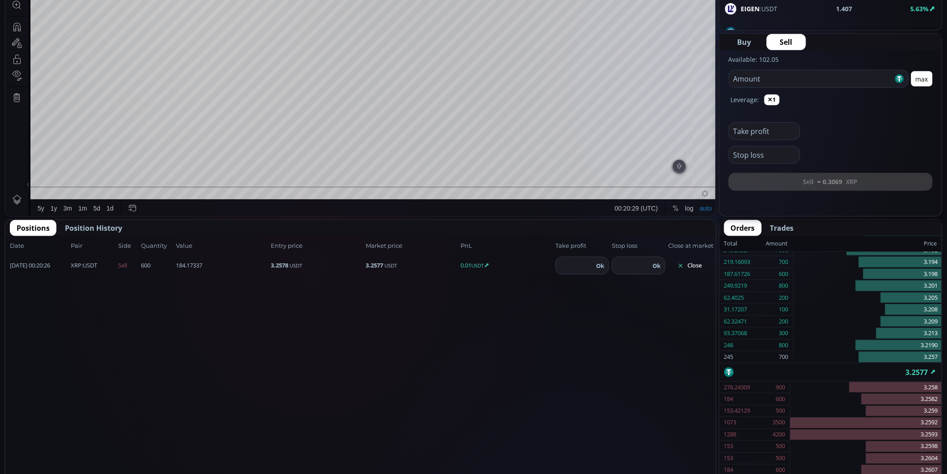
click at [696, 264] on button "Close" at bounding box center [689, 265] width 43 height 14
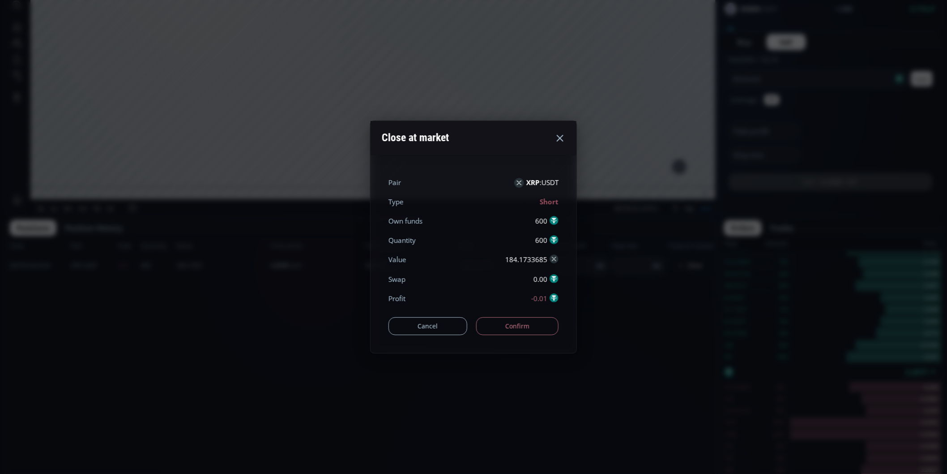
click at [550, 325] on button "Confirm" at bounding box center [517, 326] width 83 height 18
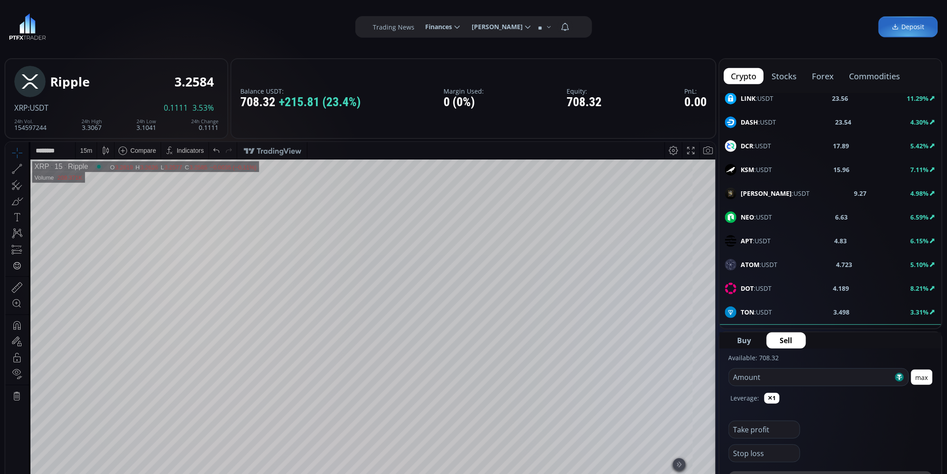
scroll to position [132, 0]
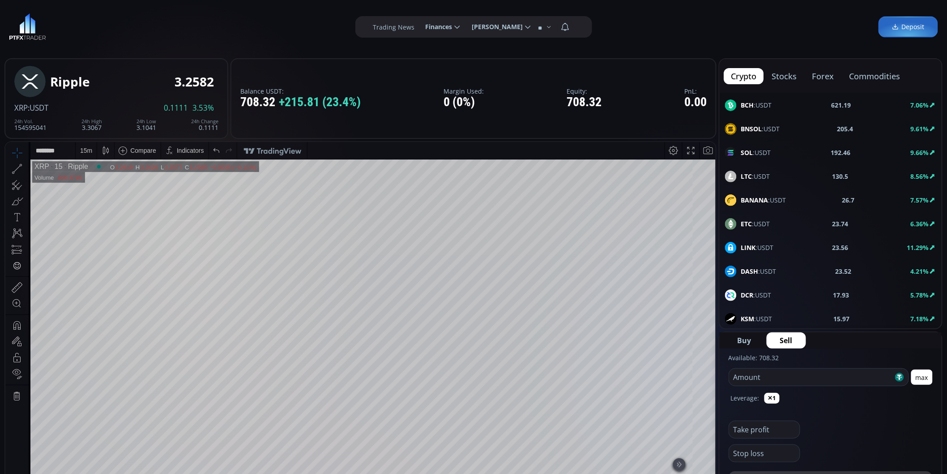
click at [769, 247] on span "LINK :USDT" at bounding box center [757, 247] width 33 height 9
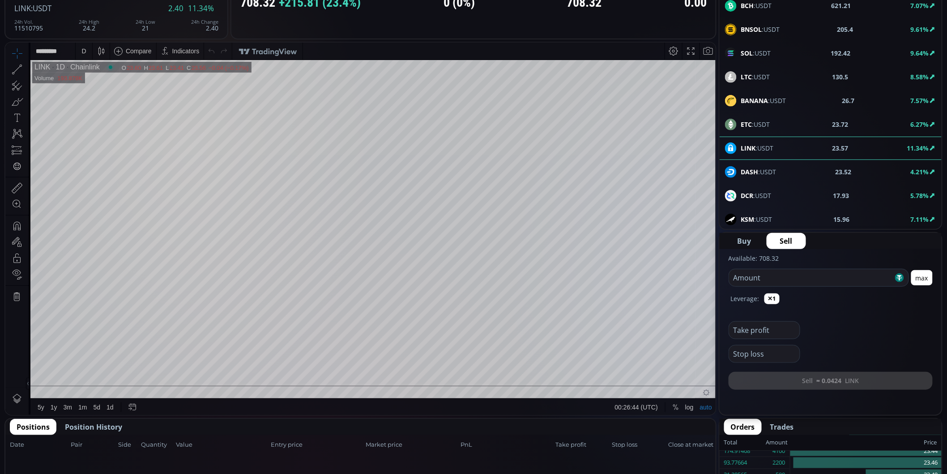
click at [79, 54] on div "D" at bounding box center [84, 50] width 17 height 17
click at [109, 111] on div "15 minutes" at bounding box center [96, 111] width 30 height 7
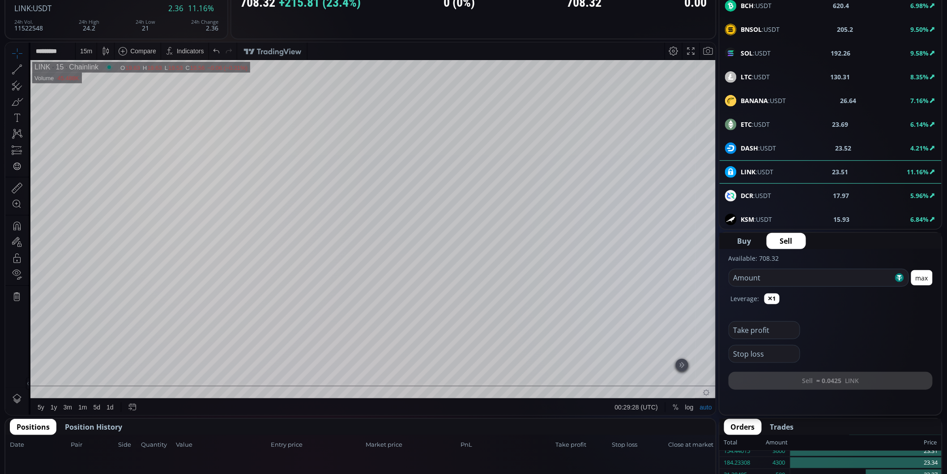
click at [716, 294] on html "Date Range 5y 1y 3m 1m 5d 1d 00:29:28 (UTC) log auto LINK 15 Chainlink O 19.63 …" at bounding box center [360, 228] width 710 height 373
click at [853, 278] on input "number" at bounding box center [811, 277] width 164 height 17
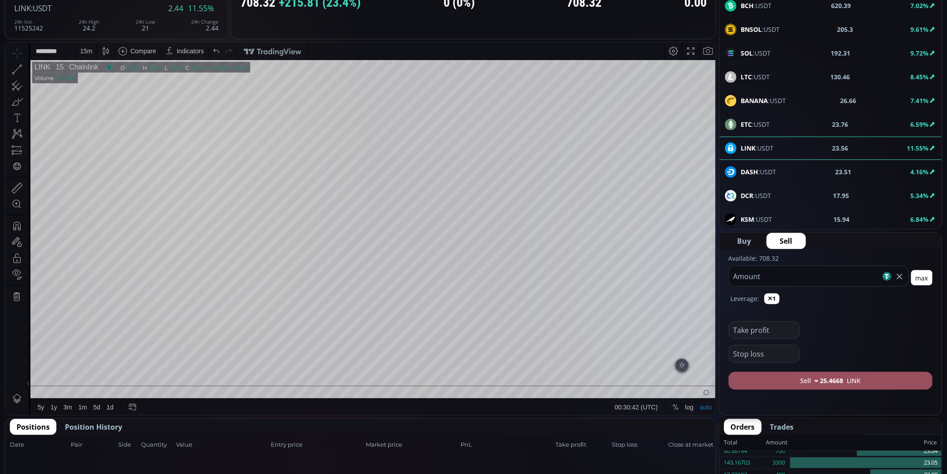
type input "***"
click at [744, 235] on span "Buy" at bounding box center [745, 240] width 14 height 11
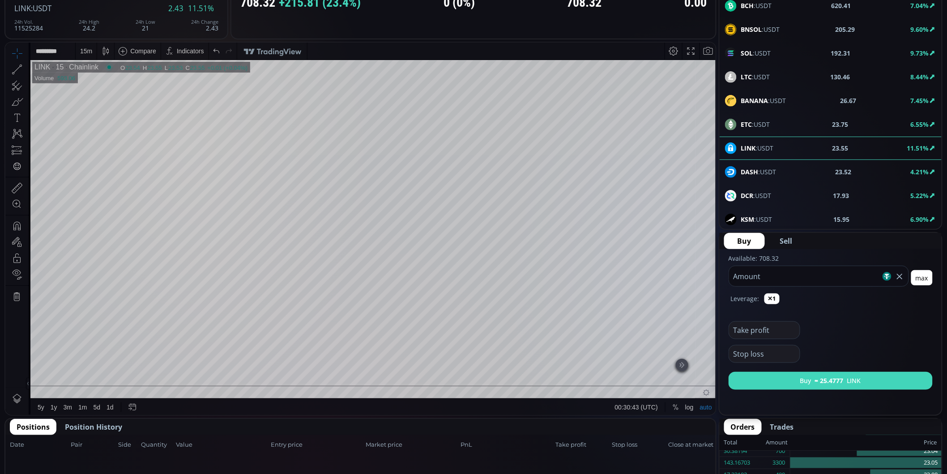
click at [816, 373] on button "Buy ≈ 25.4777 LINK" at bounding box center [831, 380] width 204 height 18
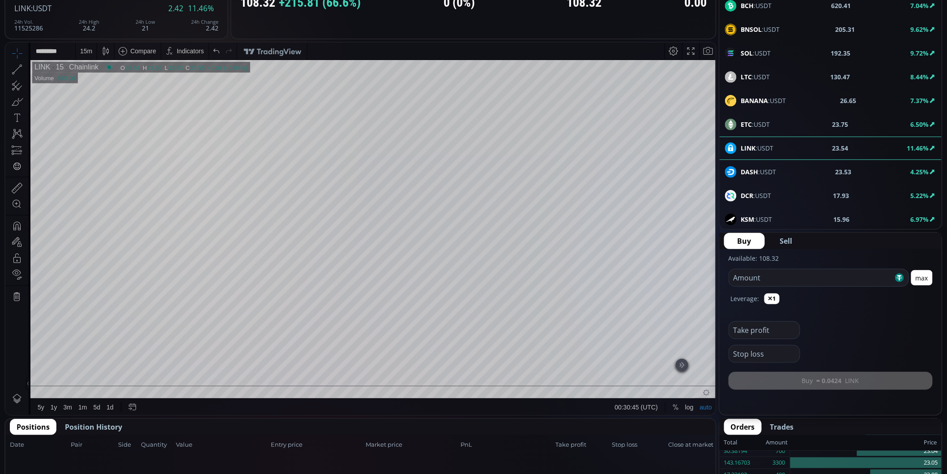
scroll to position [149, 0]
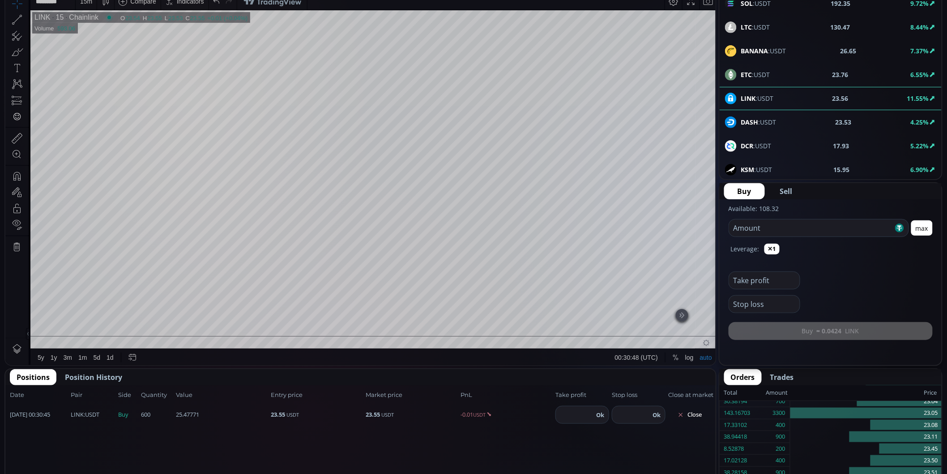
click at [696, 407] on button "Close" at bounding box center [689, 414] width 43 height 14
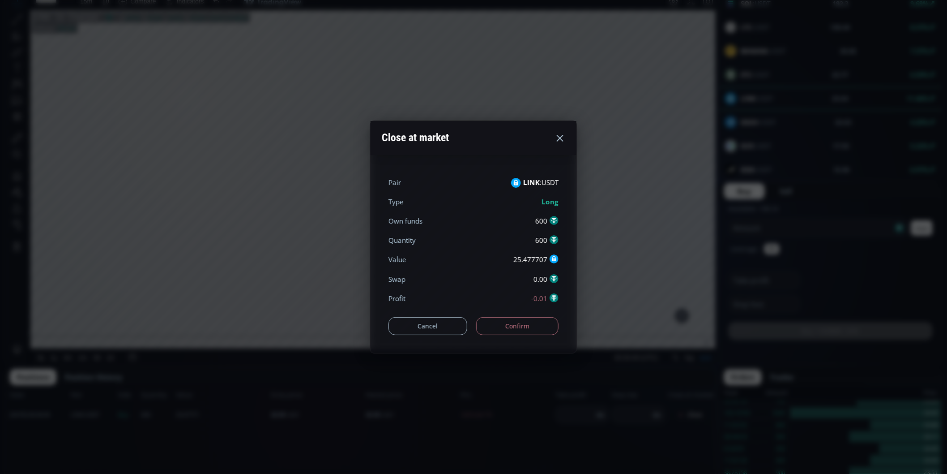
click at [543, 330] on button "Confirm" at bounding box center [517, 326] width 83 height 18
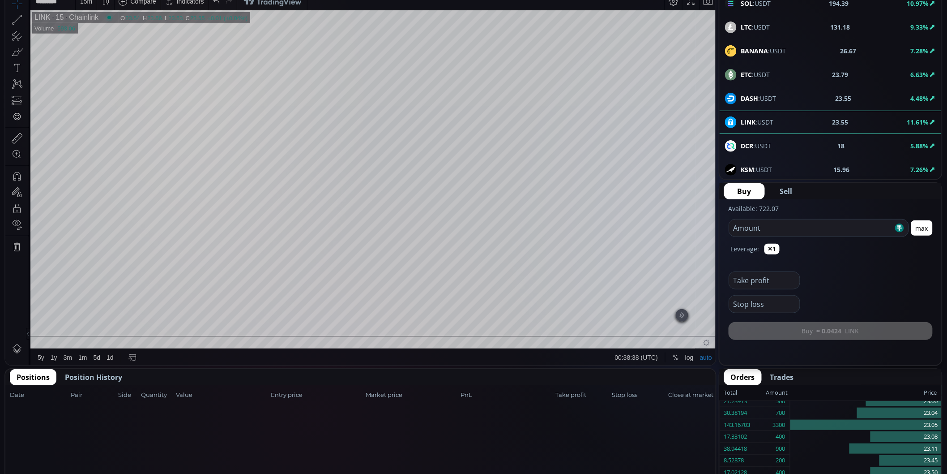
scroll to position [32, 0]
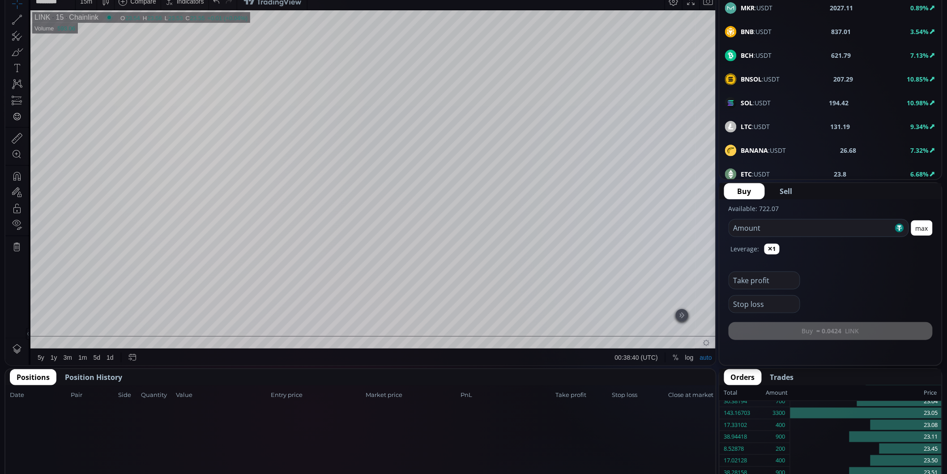
click at [816, 131] on div "LTC :USDT 131.19 9.34%" at bounding box center [830, 127] width 211 height 12
click at [52, 18] on div "1D" at bounding box center [54, 17] width 14 height 8
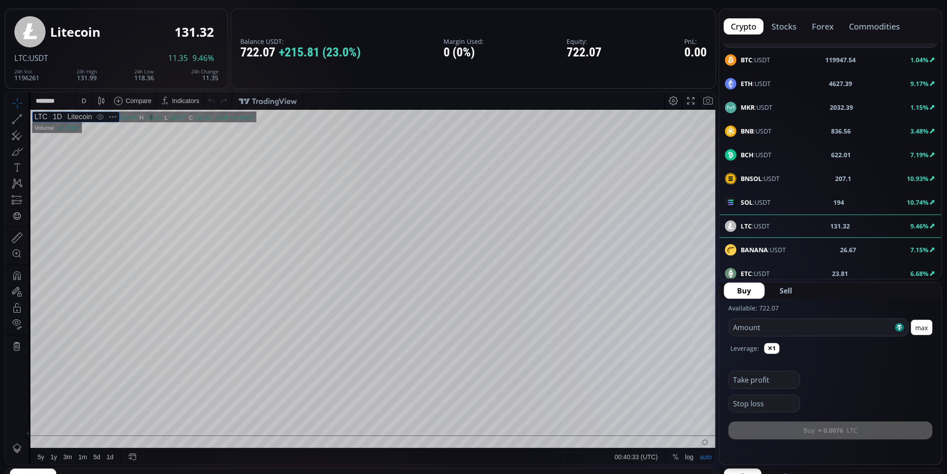
click at [80, 98] on div "D" at bounding box center [84, 100] width 8 height 17
click at [117, 158] on div "15 minutes" at bounding box center [106, 161] width 55 height 7
click at [716, 335] on html "Date Range 5y 1y 3m 1m 5d 1d 00:50:55 (UTC) log auto LTC 15 Litecoin O 123.00 H…" at bounding box center [360, 278] width 710 height 373
click at [710, 334] on tr "LTC 15 Litecoin O 121.21 H 121.45 L 120.63 C 120.66 120.66 −0.55 (−0.45%) 1 Vol…" at bounding box center [373, 271] width 687 height 325
click at [787, 288] on span "Sell" at bounding box center [786, 290] width 13 height 11
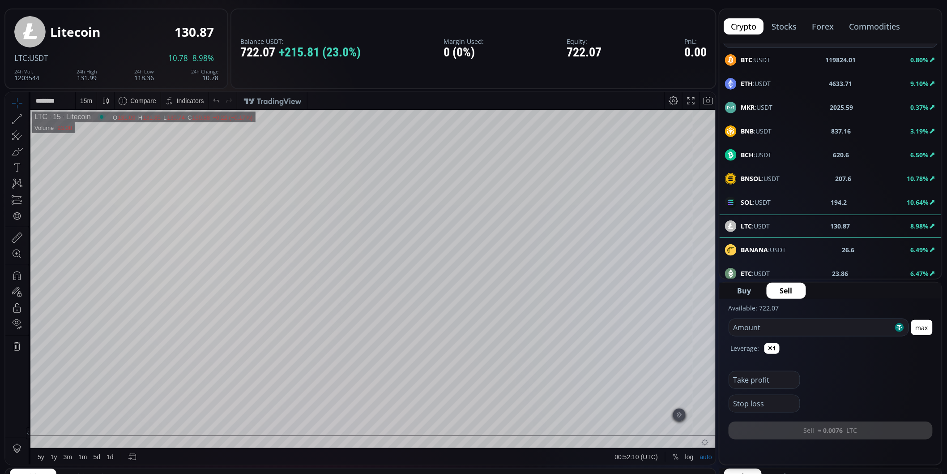
click at [847, 328] on input "number" at bounding box center [811, 327] width 164 height 17
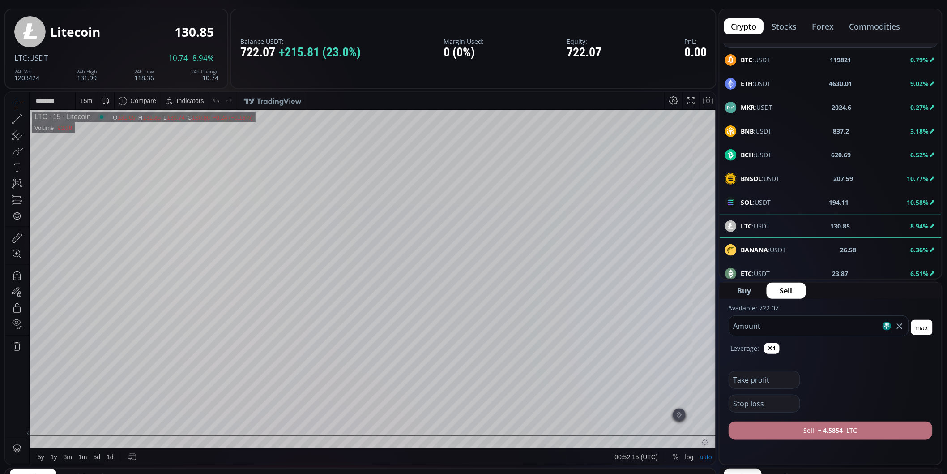
type input "***"
click at [871, 426] on button "Sell ≈ 4.5854 LTC" at bounding box center [831, 430] width 204 height 18
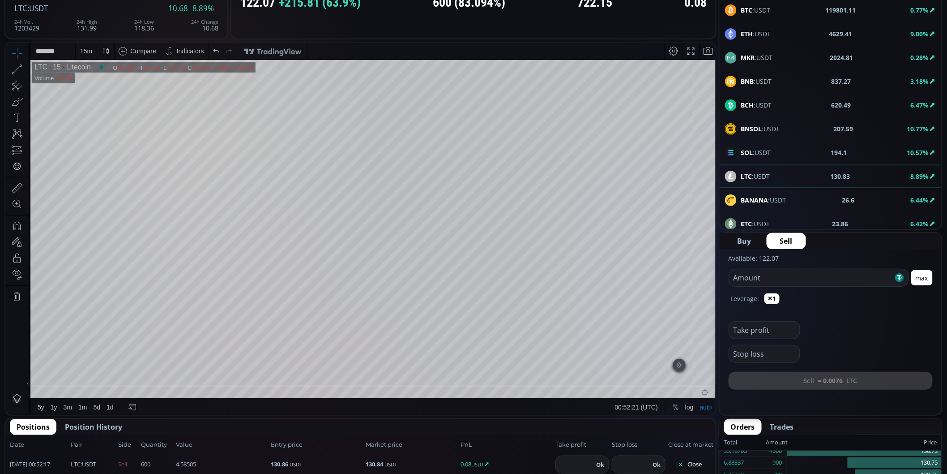
scroll to position [199, 0]
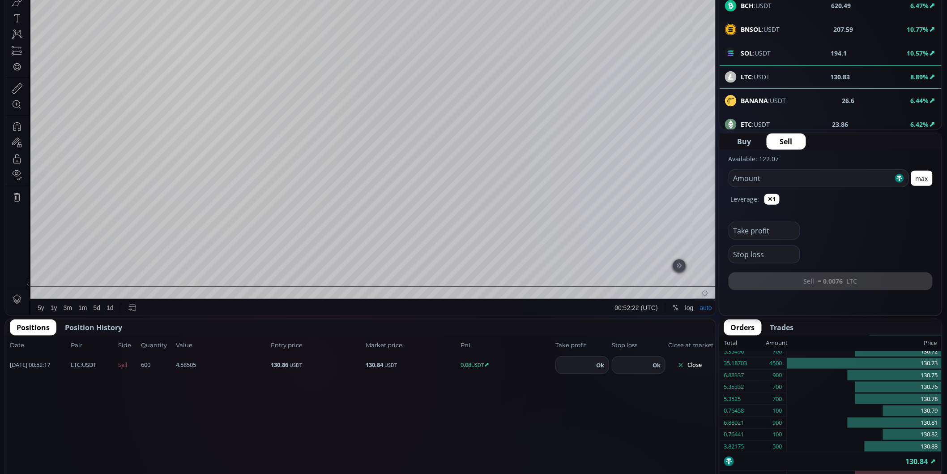
click at [699, 361] on button "Close" at bounding box center [689, 365] width 43 height 14
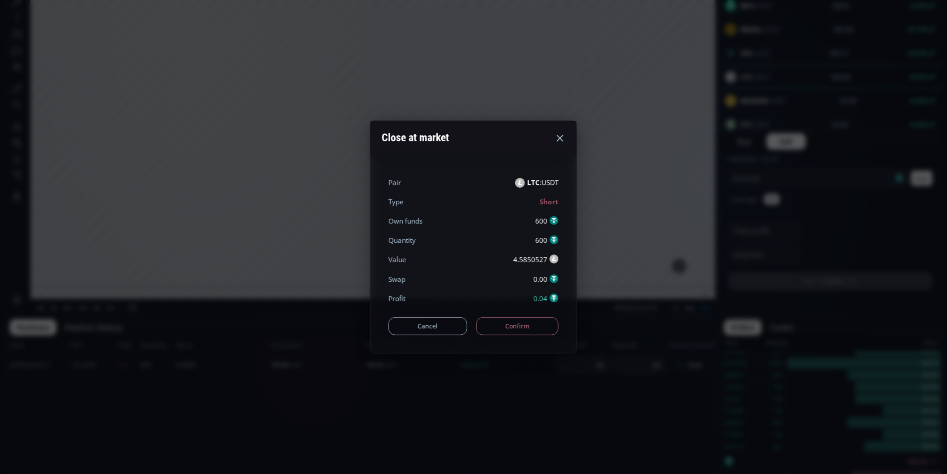
click at [513, 324] on button "Confirm" at bounding box center [517, 326] width 83 height 18
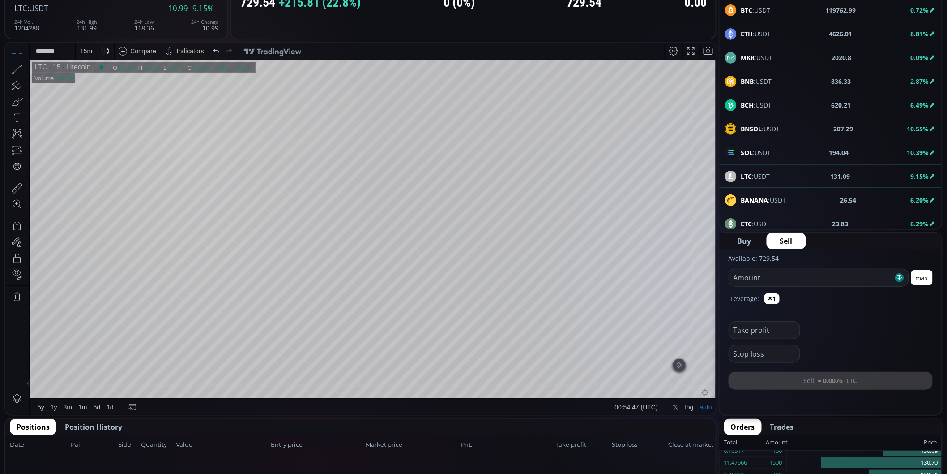
scroll to position [0, 0]
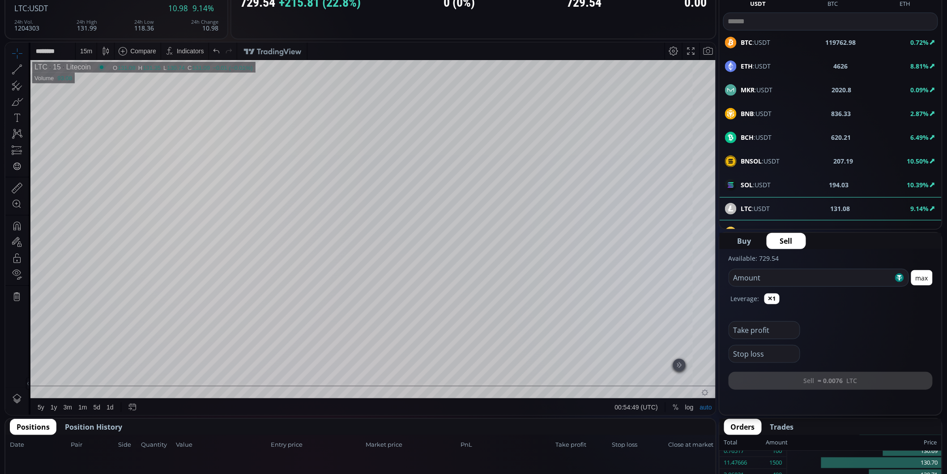
click at [762, 61] on span "ETH :USDT" at bounding box center [756, 65] width 30 height 9
click at [761, 135] on span "BCH :USDT" at bounding box center [756, 136] width 31 height 9
click at [81, 51] on div "D" at bounding box center [84, 50] width 8 height 17
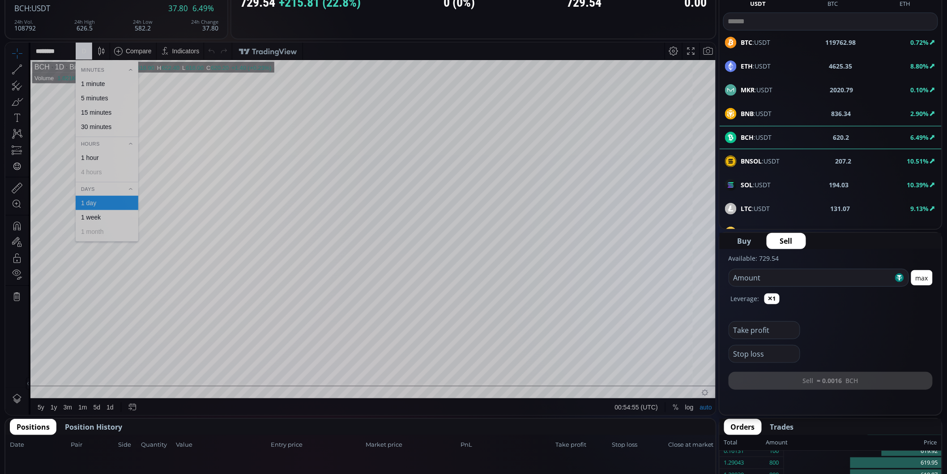
click at [100, 95] on div "5 minutes" at bounding box center [94, 97] width 27 height 7
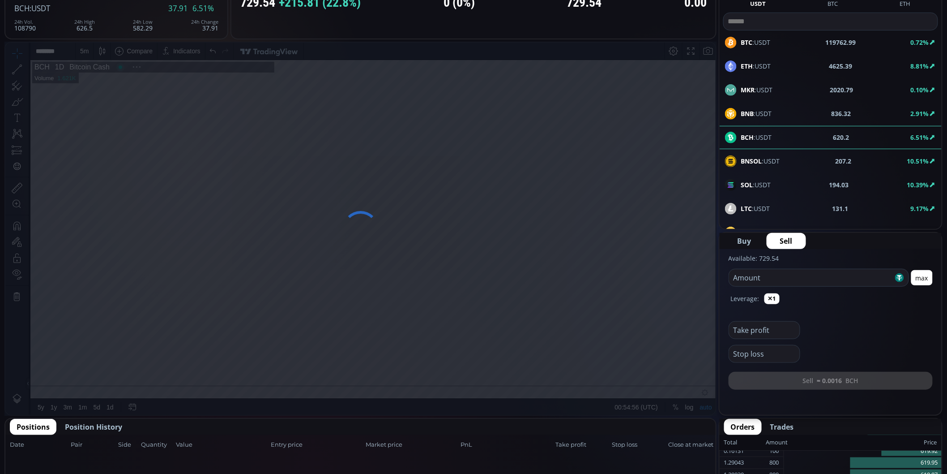
click at [100, 95] on div at bounding box center [360, 229] width 712 height 374
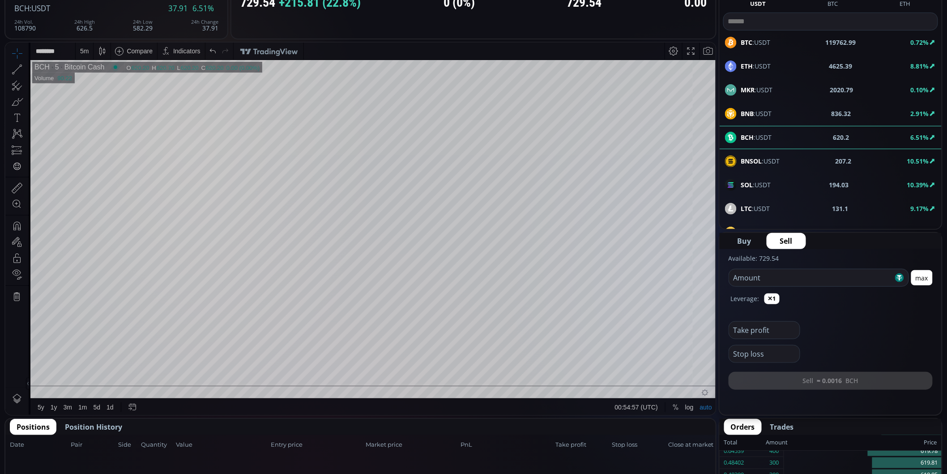
click at [85, 55] on div "5 m" at bounding box center [84, 50] width 9 height 17
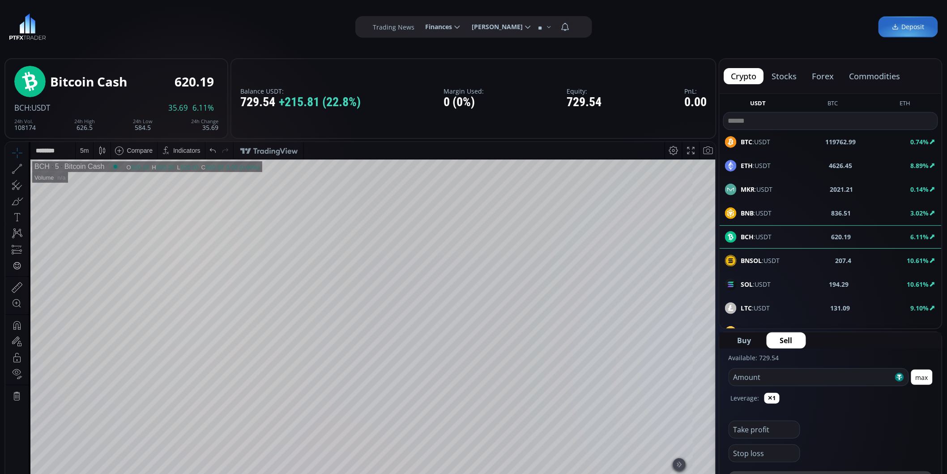
scroll to position [50, 0]
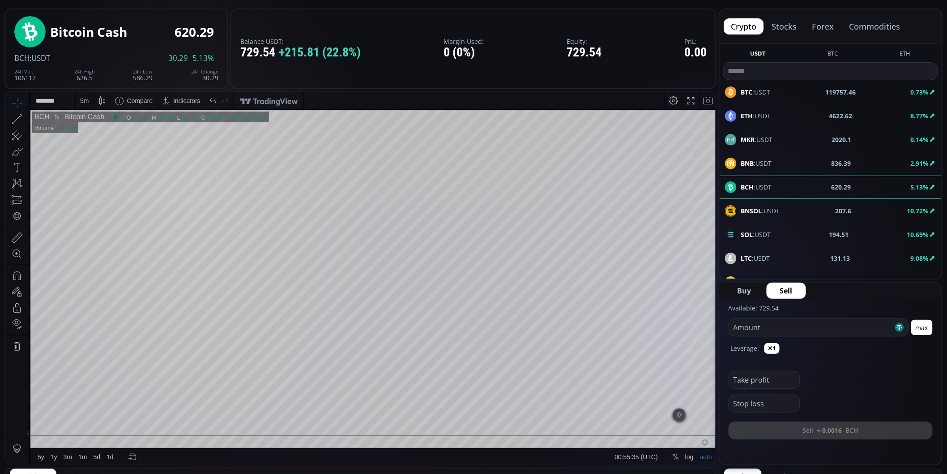
scroll to position [124, 0]
click at [918, 327] on button "max" at bounding box center [921, 327] width 21 height 15
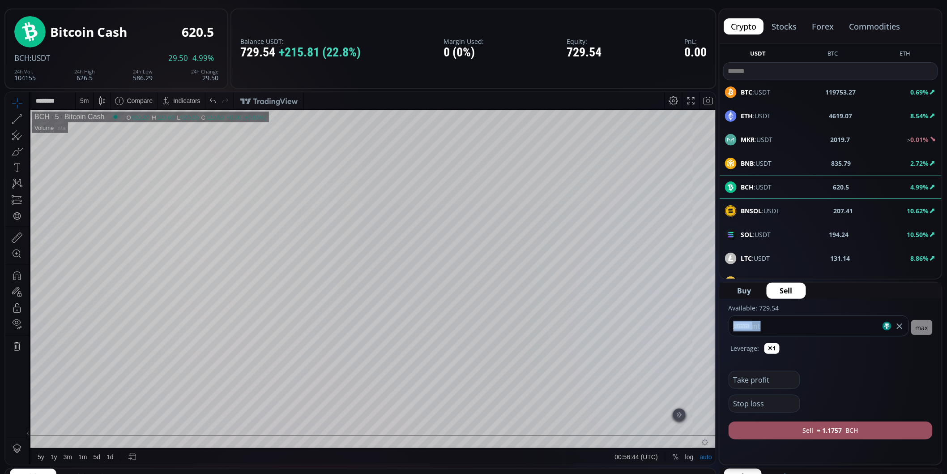
drag, startPoint x: 822, startPoint y: 320, endPoint x: 718, endPoint y: 323, distance: 103.4
click at [762, 325] on input "******" at bounding box center [805, 326] width 152 height 20
drag, startPoint x: 768, startPoint y: 327, endPoint x: 718, endPoint y: 327, distance: 50.1
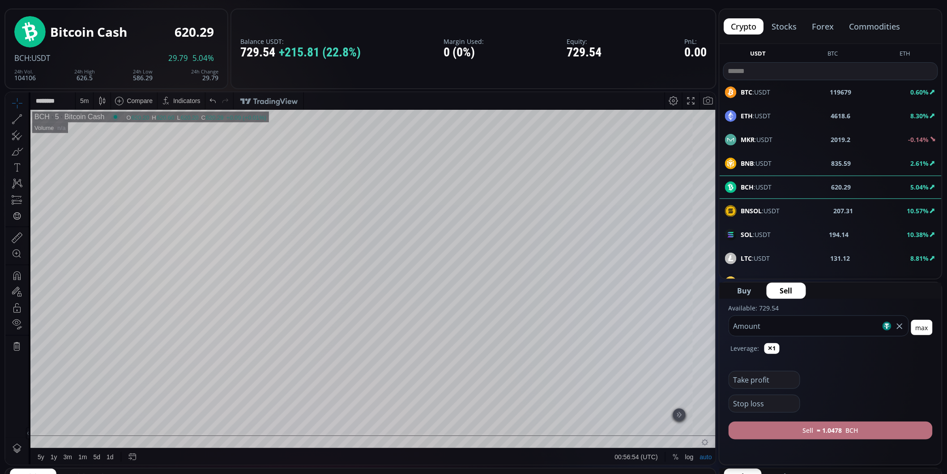
type input "***"
click at [827, 425] on b "≈ 1.0478" at bounding box center [829, 429] width 25 height 9
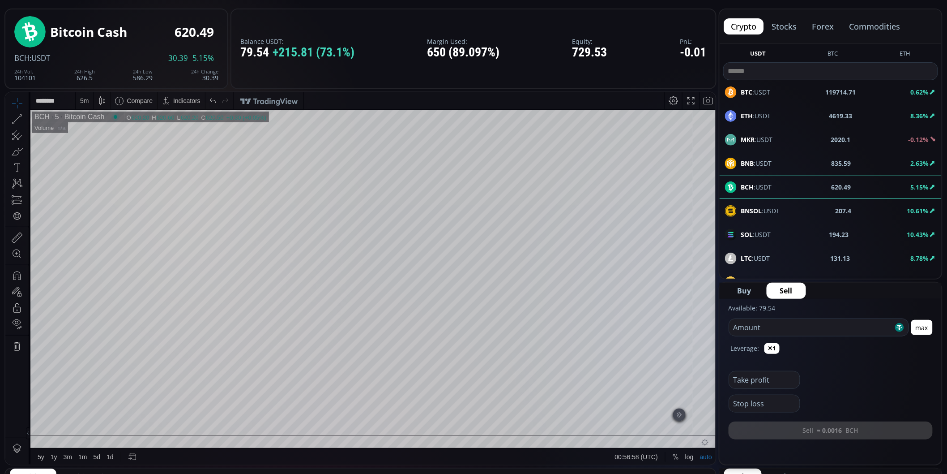
scroll to position [149, 0]
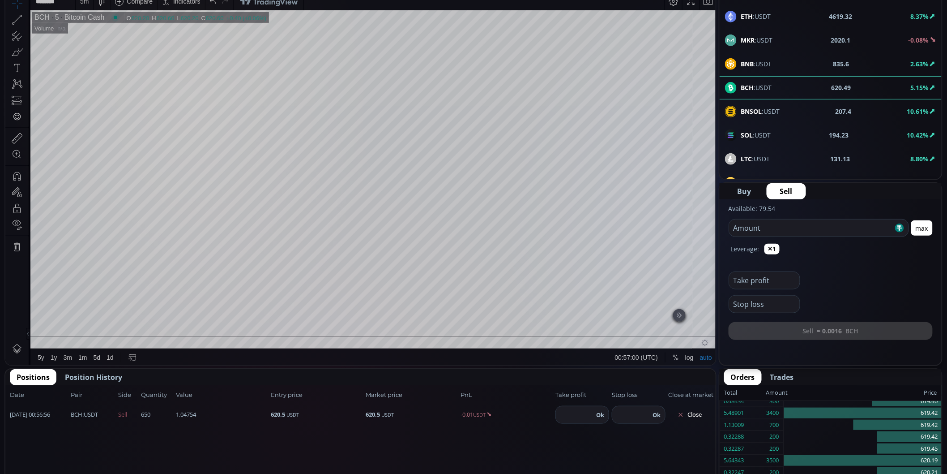
click at [696, 414] on button "Close" at bounding box center [689, 414] width 43 height 14
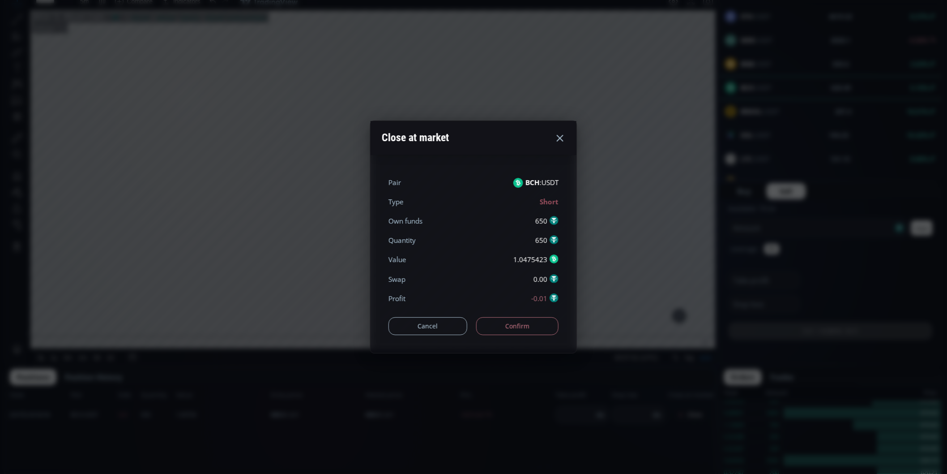
click at [526, 323] on button "Confirm" at bounding box center [517, 326] width 83 height 18
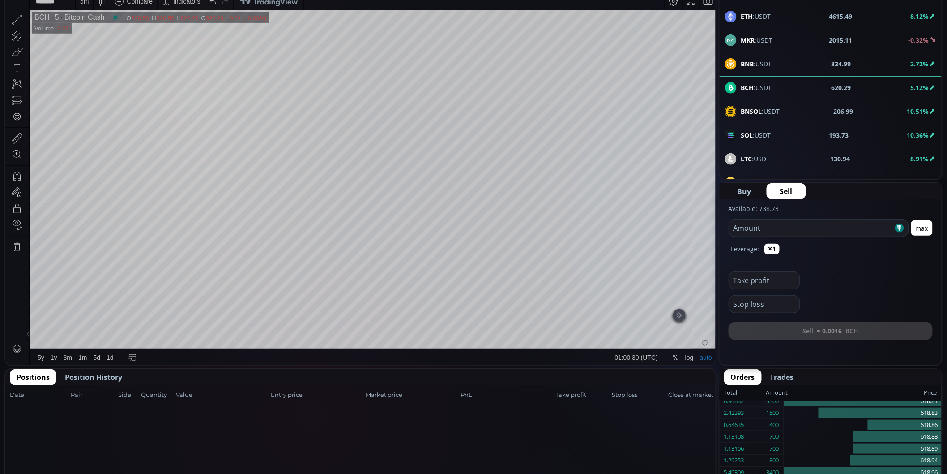
click at [90, 376] on span "Position History" at bounding box center [93, 376] width 57 height 11
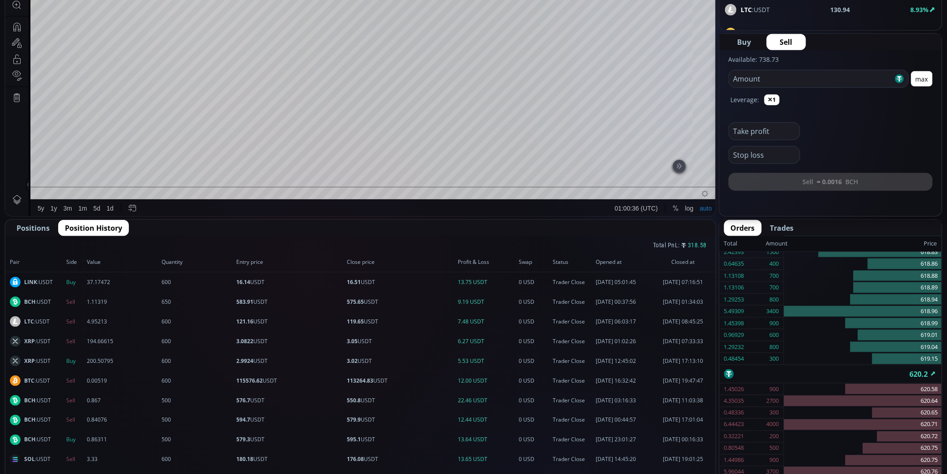
scroll to position [199, 0]
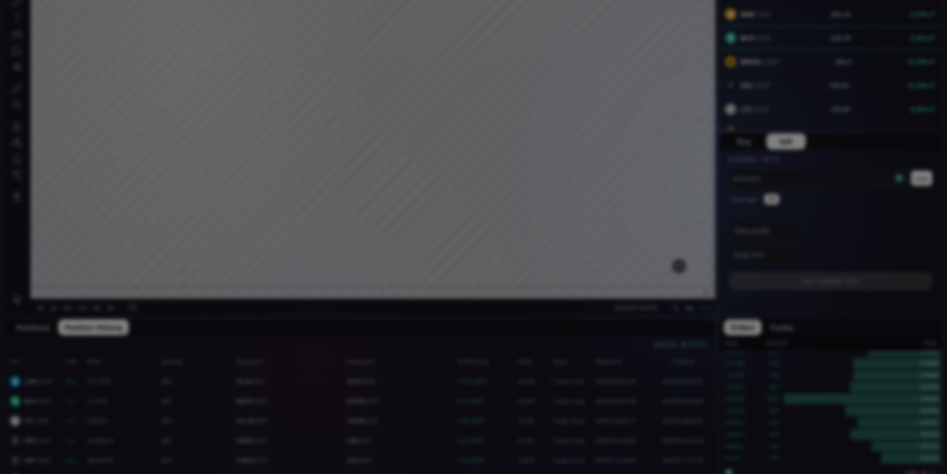
click at [45, 326] on div "**********" at bounding box center [473, 427] width 947 height 1252
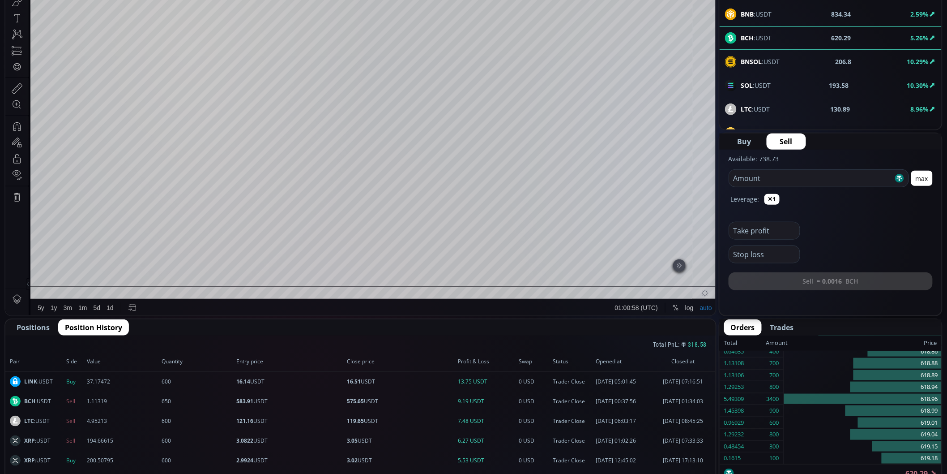
click at [37, 325] on span "Positions" at bounding box center [33, 327] width 33 height 11
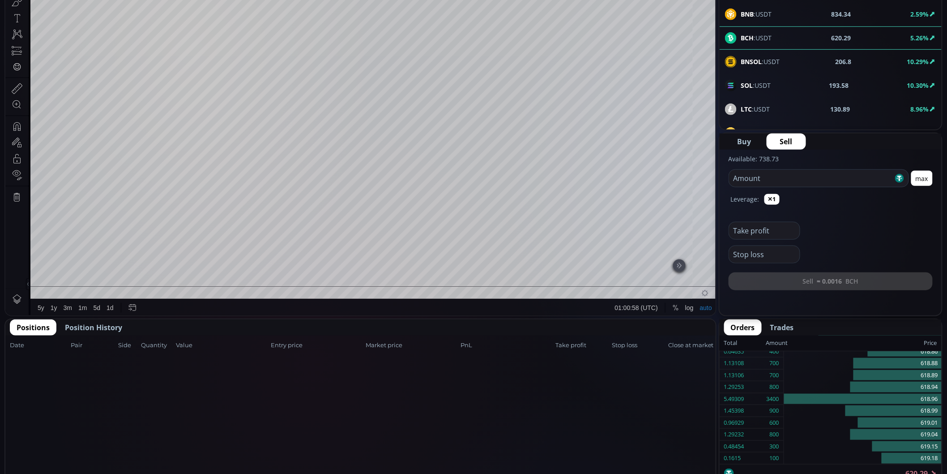
click at [37, 325] on span "Positions" at bounding box center [33, 327] width 33 height 11
click at [82, 323] on span "Position History" at bounding box center [93, 327] width 57 height 11
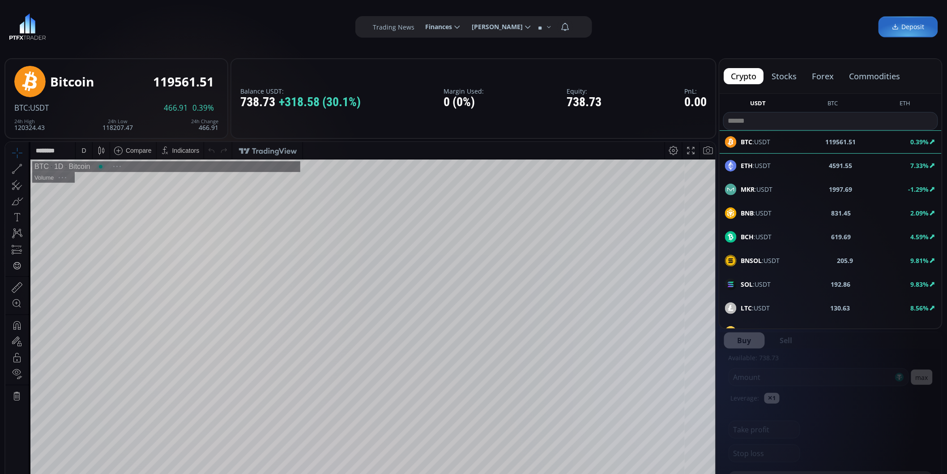
scroll to position [124, 0]
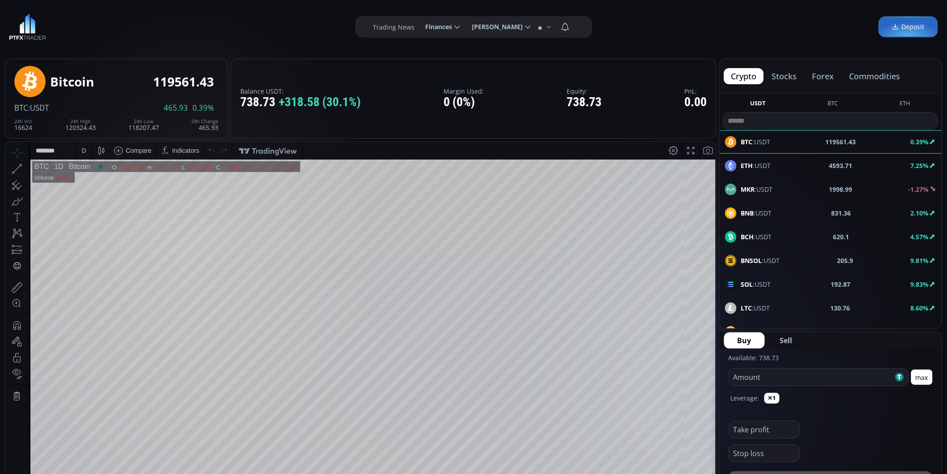
click at [747, 163] on b "ETH" at bounding box center [747, 165] width 12 height 9
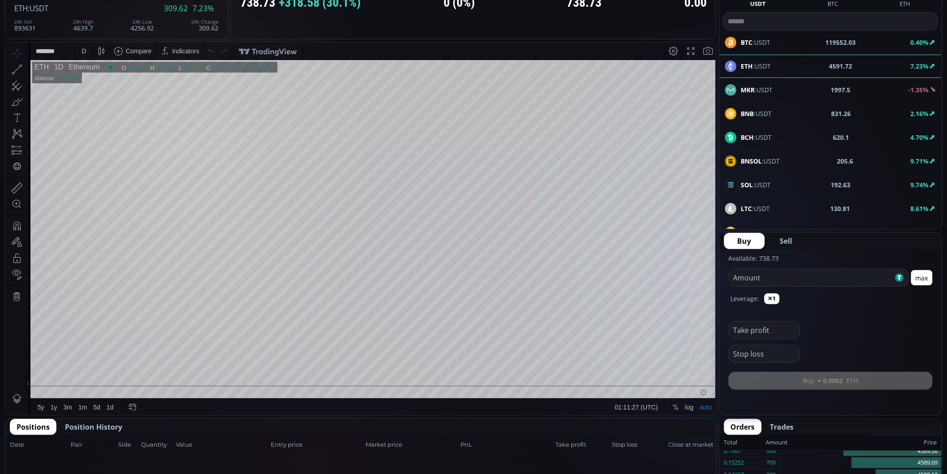
click at [85, 49] on div "D" at bounding box center [83, 50] width 4 height 7
click at [111, 94] on div "5 minutes" at bounding box center [106, 97] width 55 height 7
click at [822, 281] on input "number" at bounding box center [811, 277] width 164 height 17
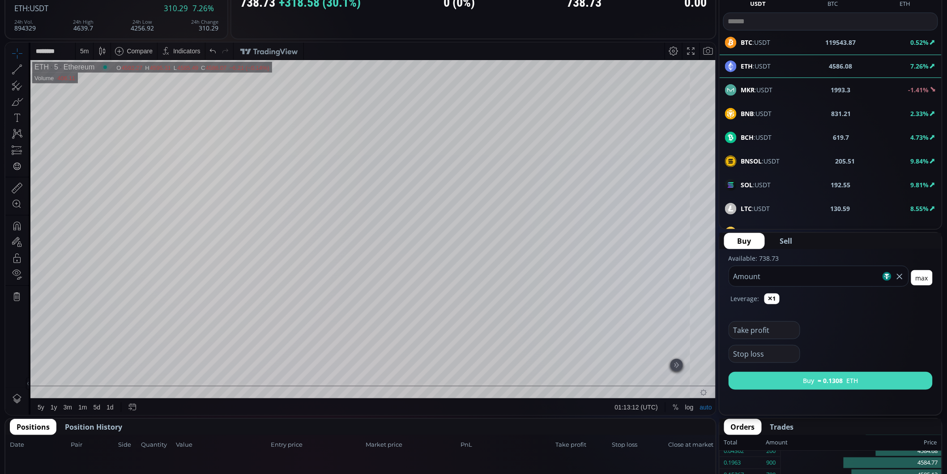
type input "***"
click at [866, 376] on button "Buy ≈ 0.1308 ETH" at bounding box center [831, 380] width 204 height 18
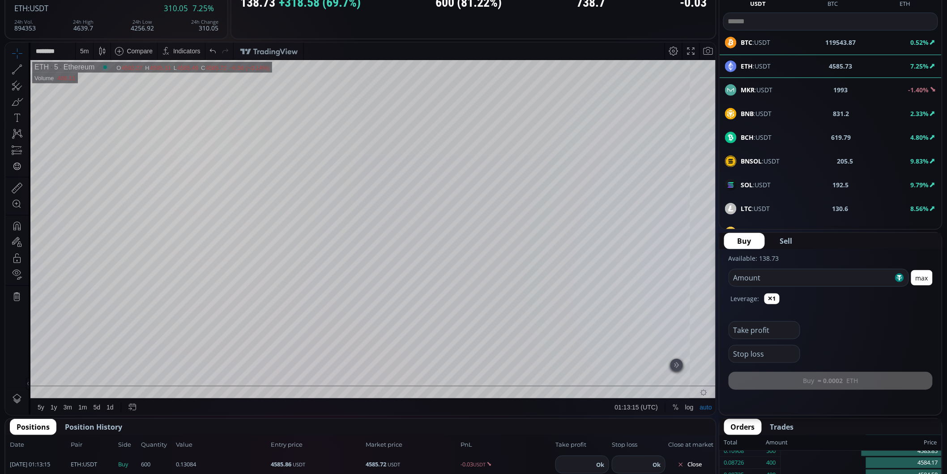
click at [696, 466] on button "Close" at bounding box center [689, 464] width 43 height 14
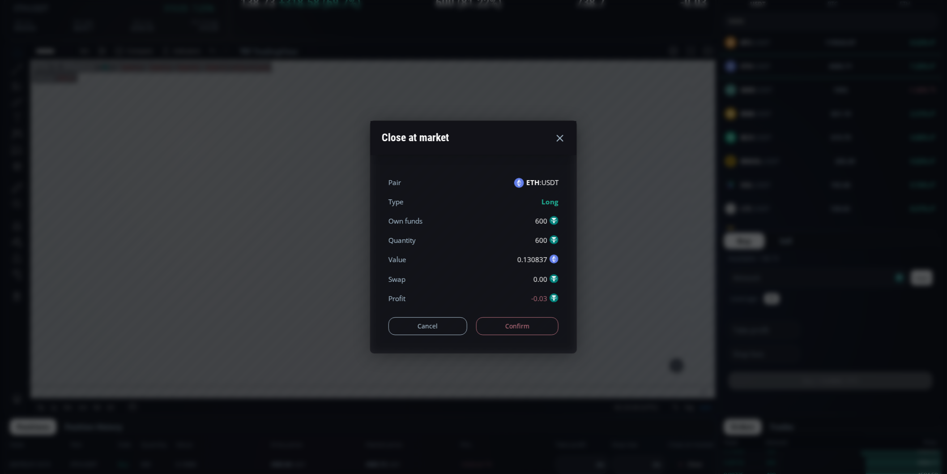
click at [525, 320] on button "Confirm" at bounding box center [517, 326] width 83 height 18
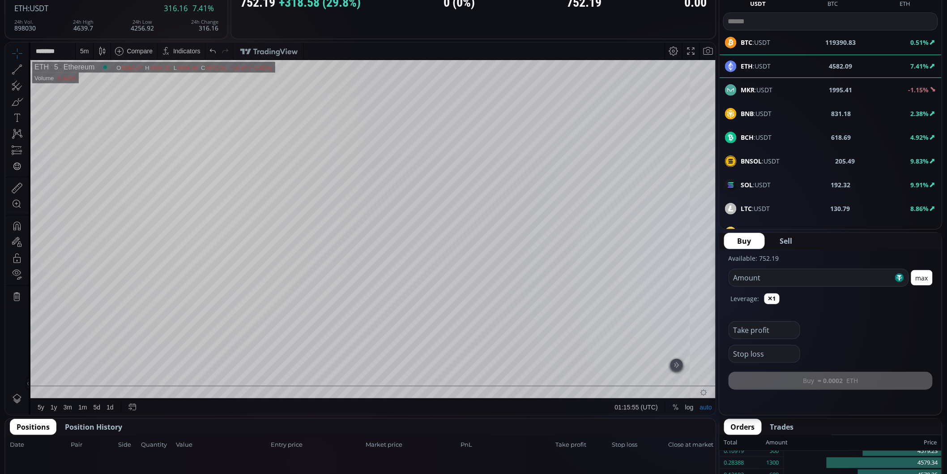
click at [785, 179] on div "SOL :USDT 192.32 9.91%" at bounding box center [830, 185] width 211 height 12
click at [82, 50] on div "D" at bounding box center [83, 50] width 4 height 7
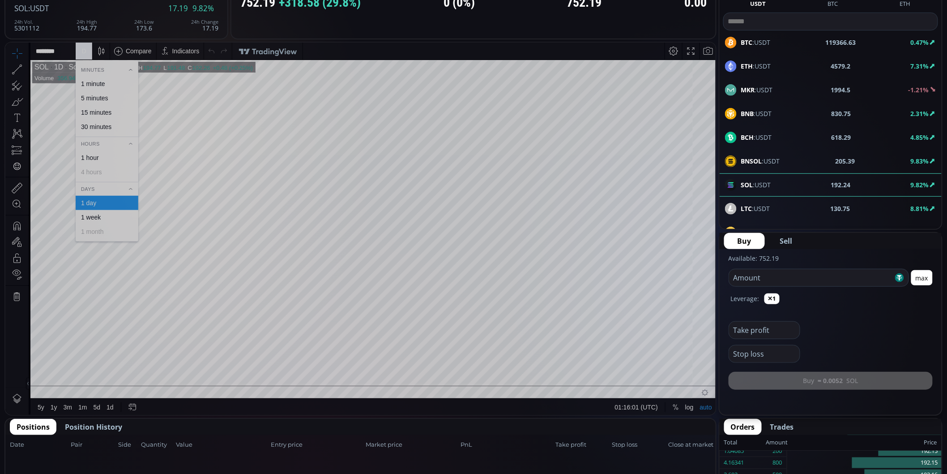
click at [116, 115] on div "15 minutes" at bounding box center [106, 111] width 55 height 7
click at [855, 283] on input "number" at bounding box center [811, 277] width 164 height 17
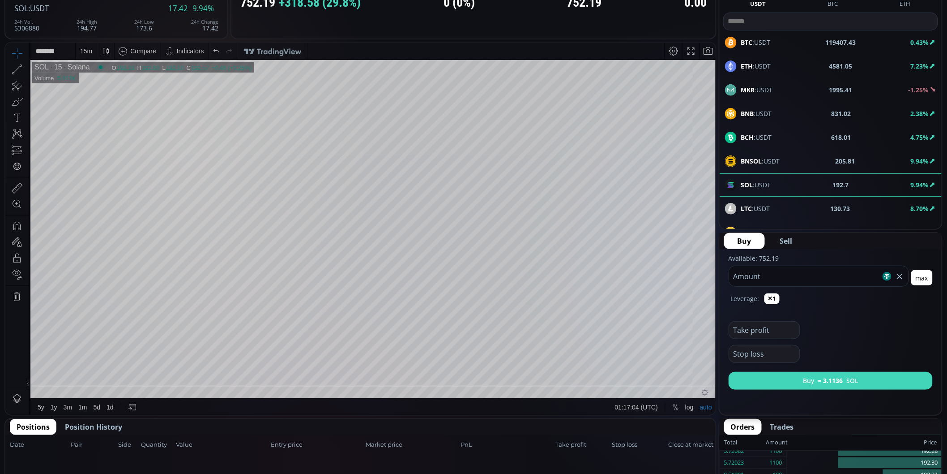
type input "***"
click at [879, 379] on button "Buy ≈ 3.1136 SOL" at bounding box center [831, 380] width 204 height 18
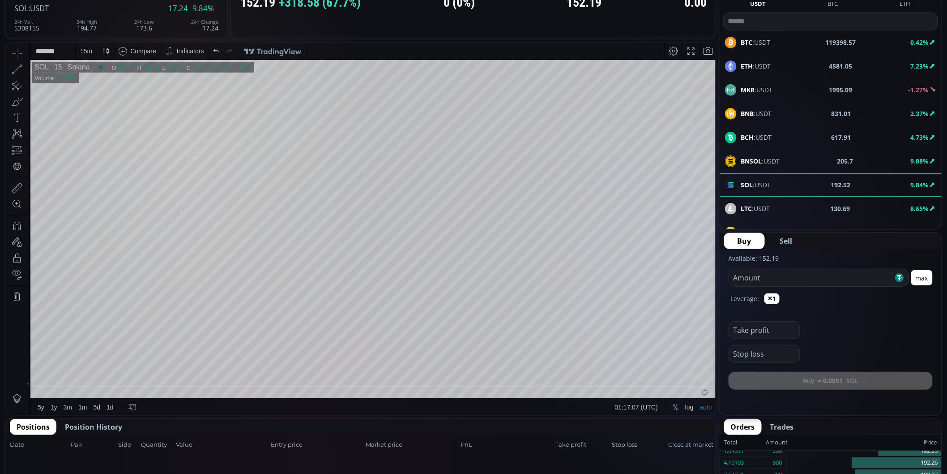
scroll to position [199, 0]
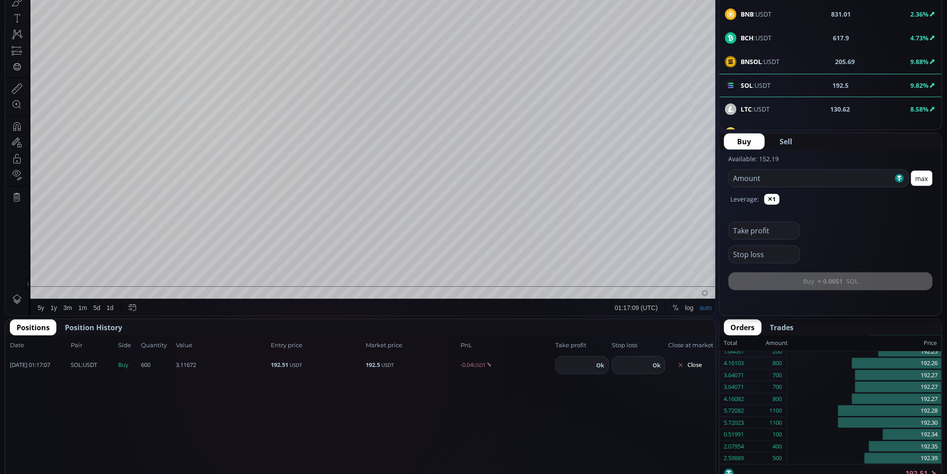
click at [696, 364] on button "Close" at bounding box center [689, 365] width 43 height 14
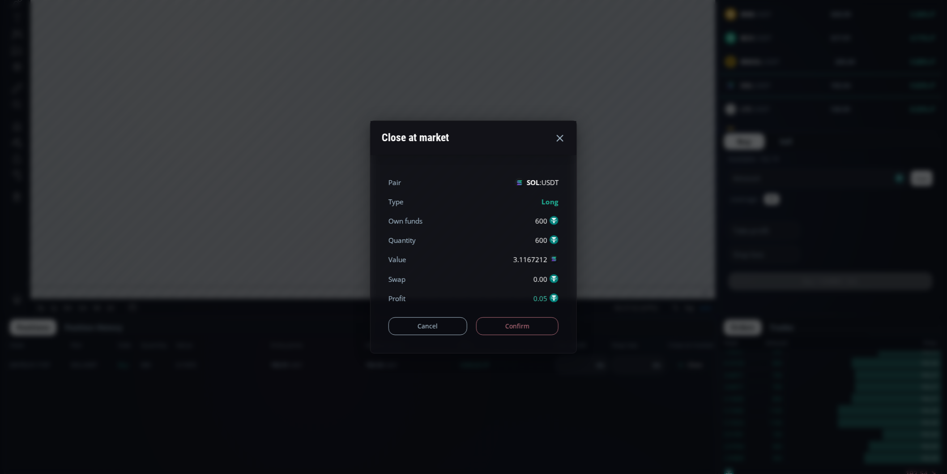
click at [546, 323] on button "Confirm" at bounding box center [517, 326] width 83 height 18
